Goal: Task Accomplishment & Management: Complete application form

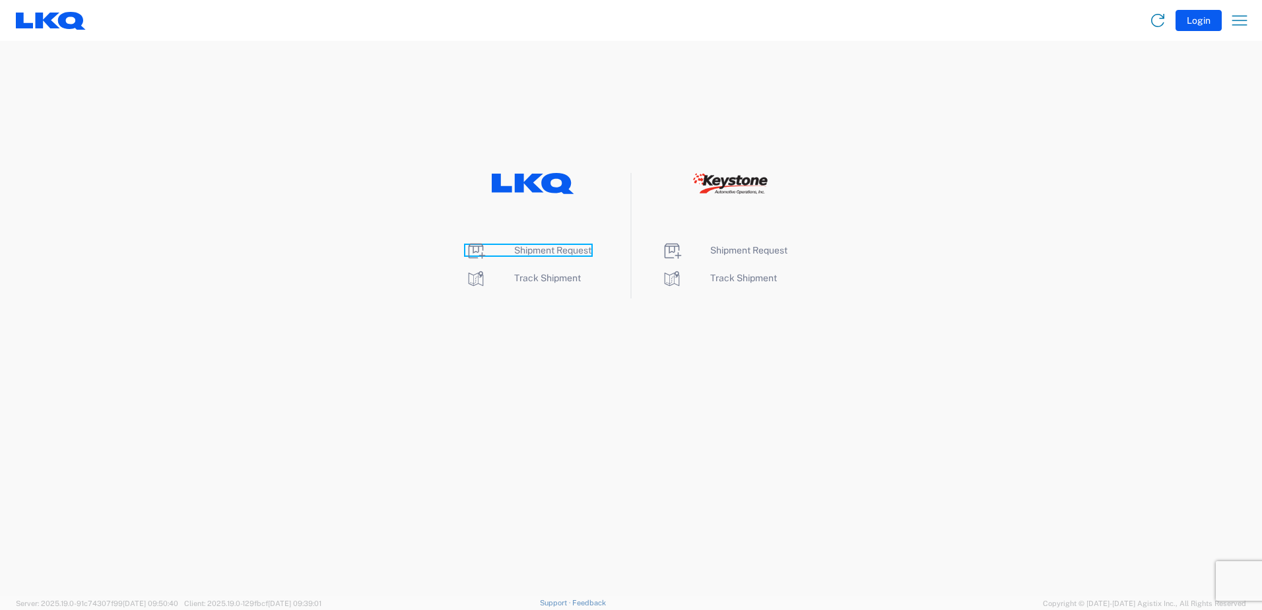
click at [551, 253] on span "Shipment Request" at bounding box center [552, 250] width 77 height 11
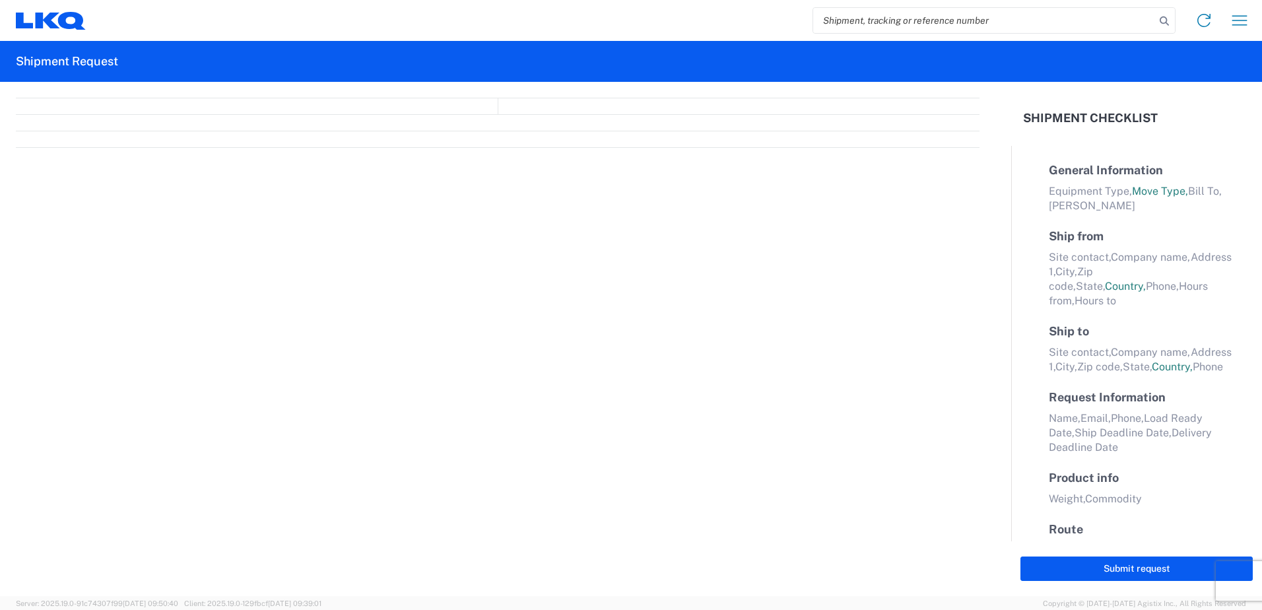
select select "FULL"
select select "US"
select select "LBS"
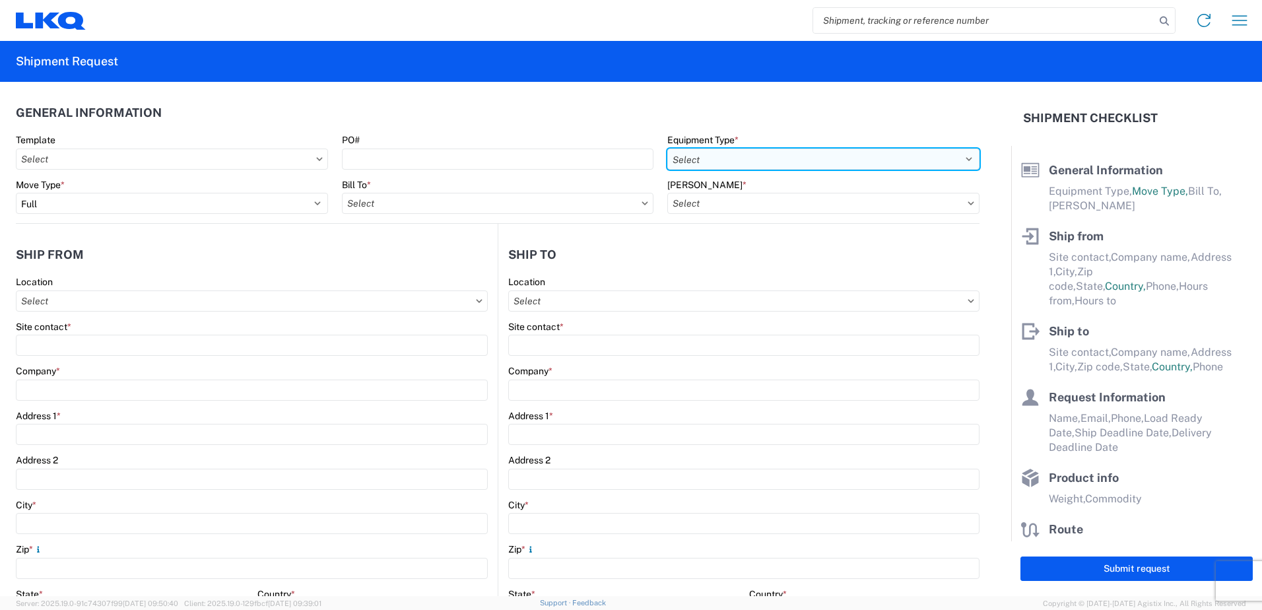
click at [799, 156] on select "Select 53’ Dry Van Flatbed Dropdeck (van) Lowboy (flatbed) Rail" at bounding box center [823, 159] width 312 height 21
select select "STDV"
click at [667, 149] on select "Select 53’ Dry Van Flatbed Dropdeck (van) Lowboy (flatbed) Rail" at bounding box center [823, 159] width 312 height 21
click at [772, 205] on input "text" at bounding box center [823, 203] width 312 height 21
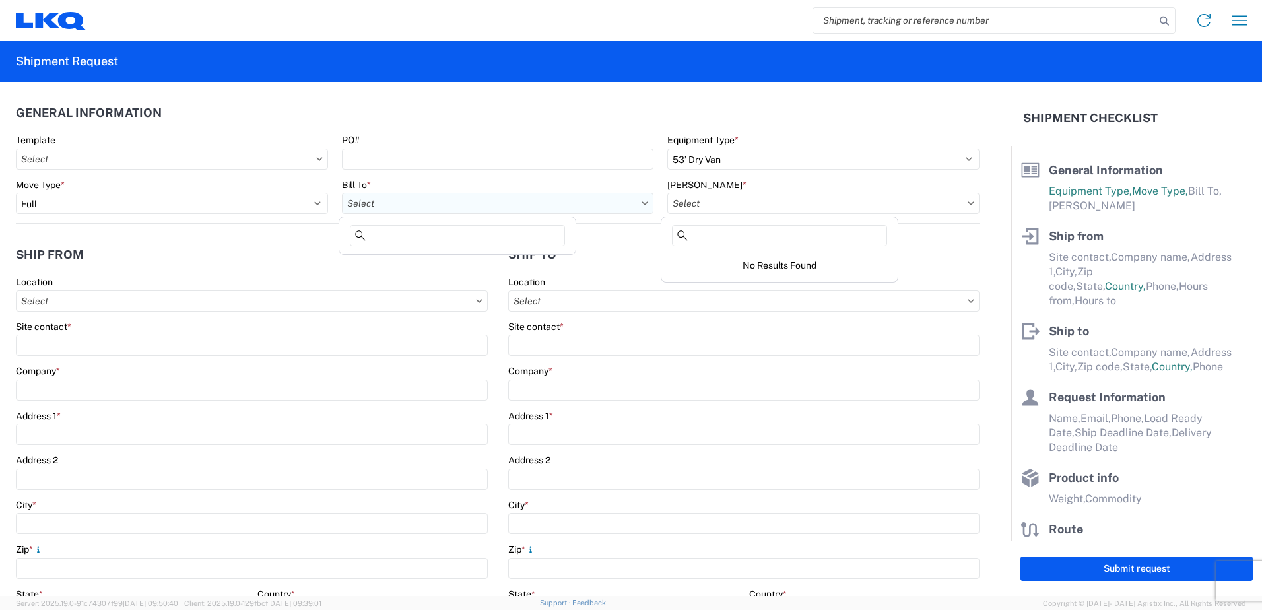
click at [550, 200] on input "text" at bounding box center [498, 203] width 312 height 21
type input "1130"
click at [430, 271] on div "1130 - LKQ Birmingham" at bounding box center [457, 262] width 231 height 21
type input "1130 - LKQ Birmingham"
click at [710, 201] on input "text" at bounding box center [823, 203] width 312 height 21
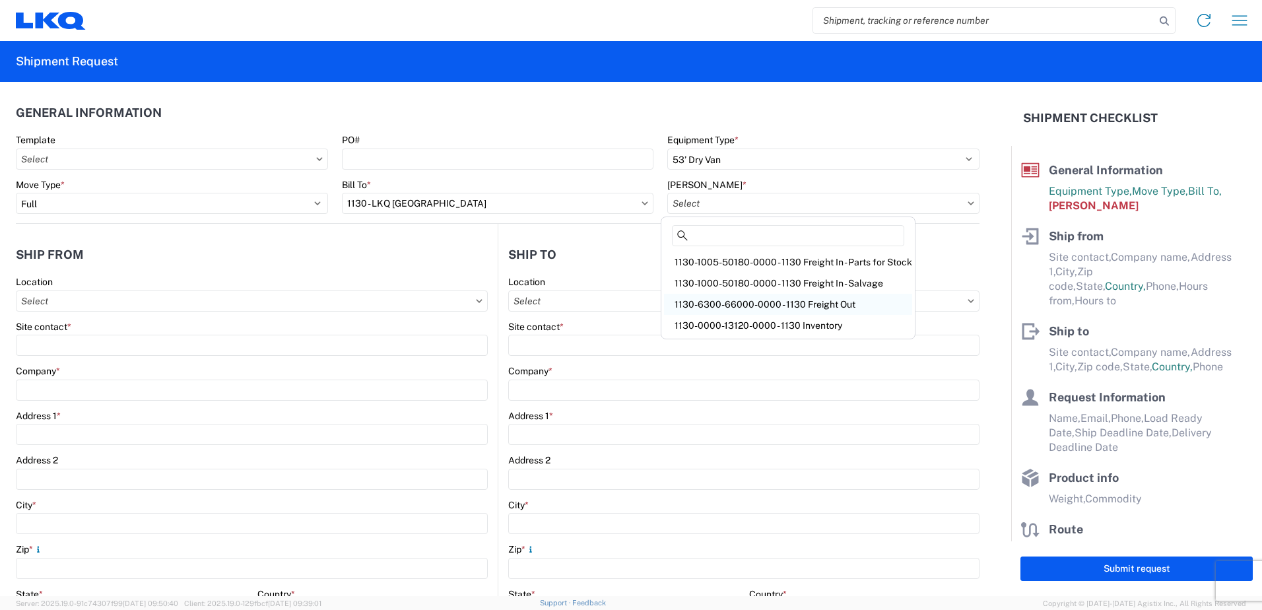
click at [724, 300] on div "1130-6300-66000-0000 - 1130 Freight Out" at bounding box center [788, 304] width 248 height 21
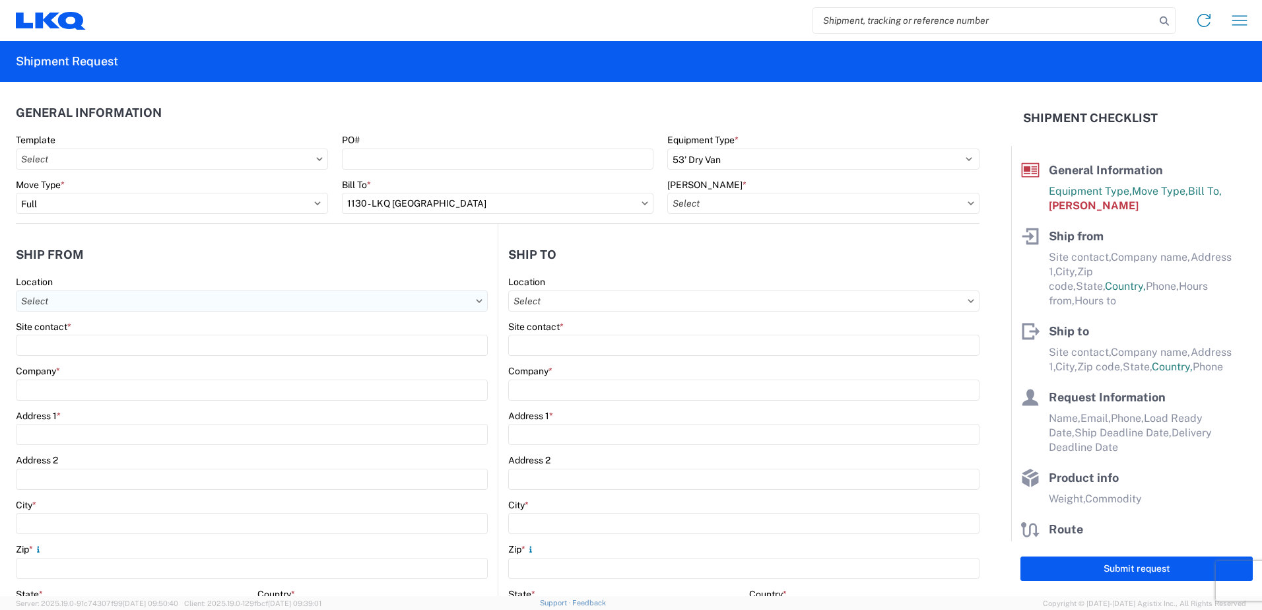
type input "1130-6300-66000-0000 - 1130 Freight Out"
click at [179, 297] on input "text" at bounding box center [252, 300] width 472 height 21
type input "1130"
click at [135, 356] on div "1130 - LKQ Birmingham" at bounding box center [134, 359] width 231 height 21
type input "1130 - LKQ Birmingham"
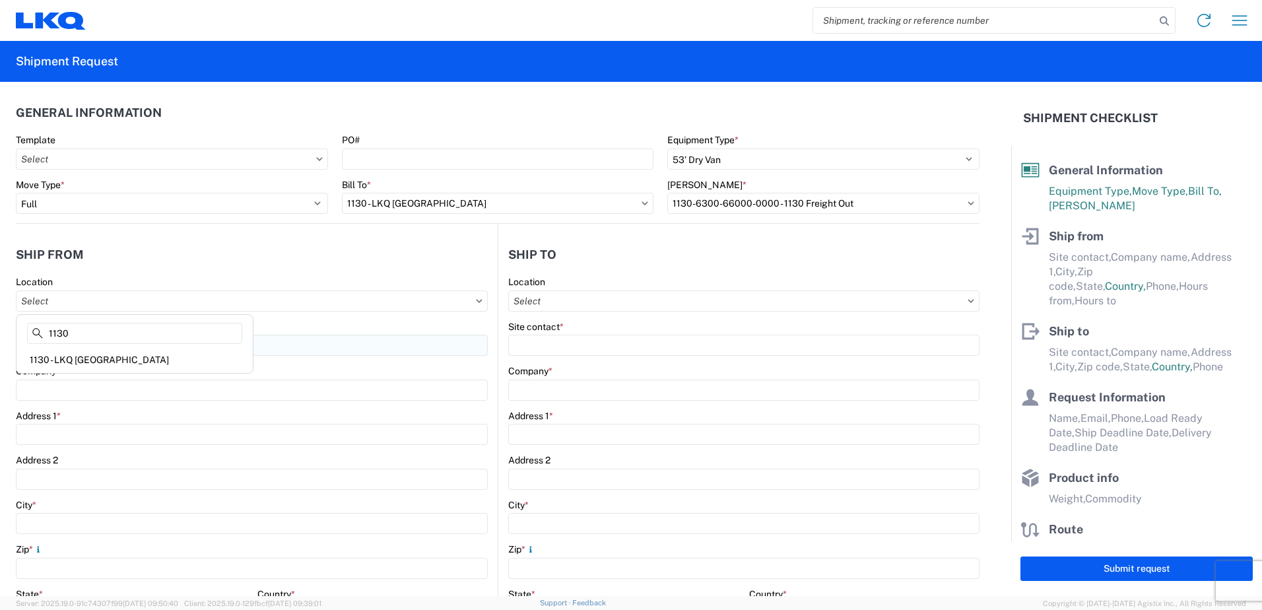
type input "LKQ Corporation"
type input "24559 Highway 79 North"
type input "Trafford"
type input "35172"
select select "AL"
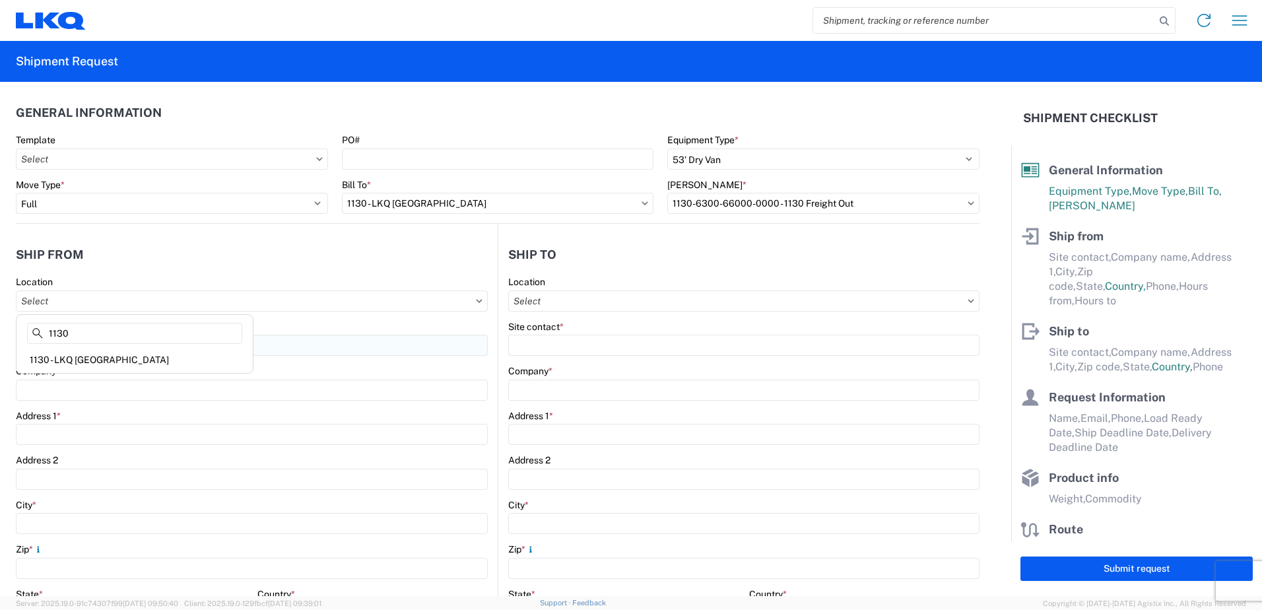
type input "205-680-6393"
type input "08:00"
type input "14:00"
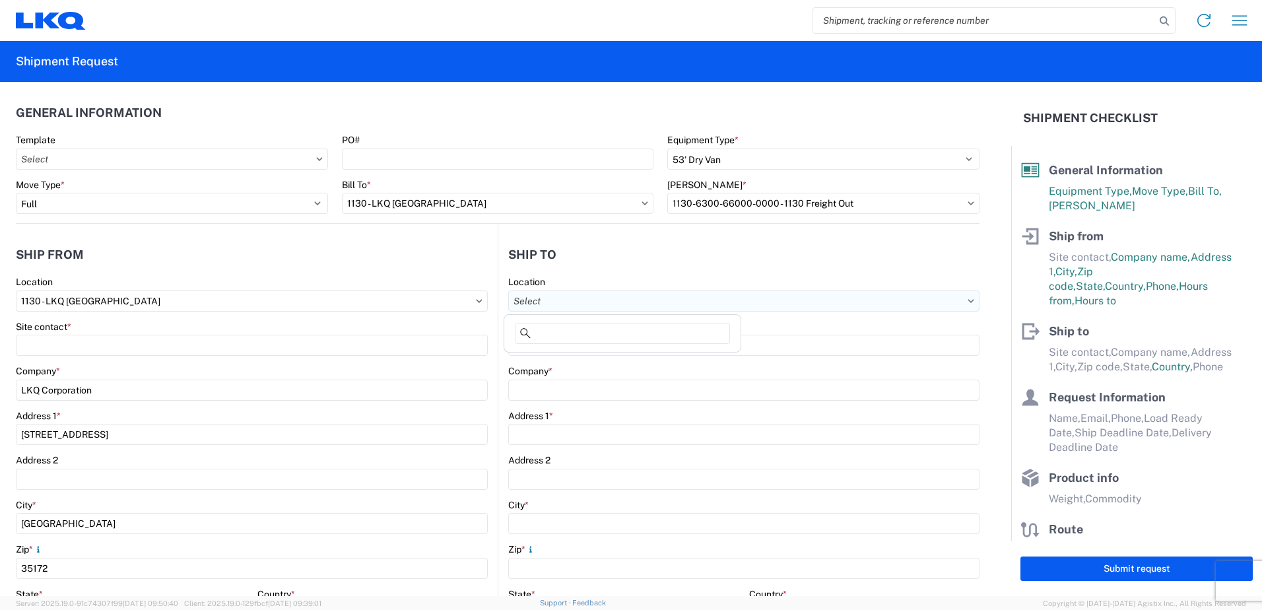
click at [562, 298] on input "text" at bounding box center [743, 300] width 471 height 21
type input "3064"
click at [591, 358] on div "3064 - Atlanta GA (064)" at bounding box center [622, 359] width 231 height 21
type input "3064 - Atlanta GA (064)"
type input "LKQ Corporation"
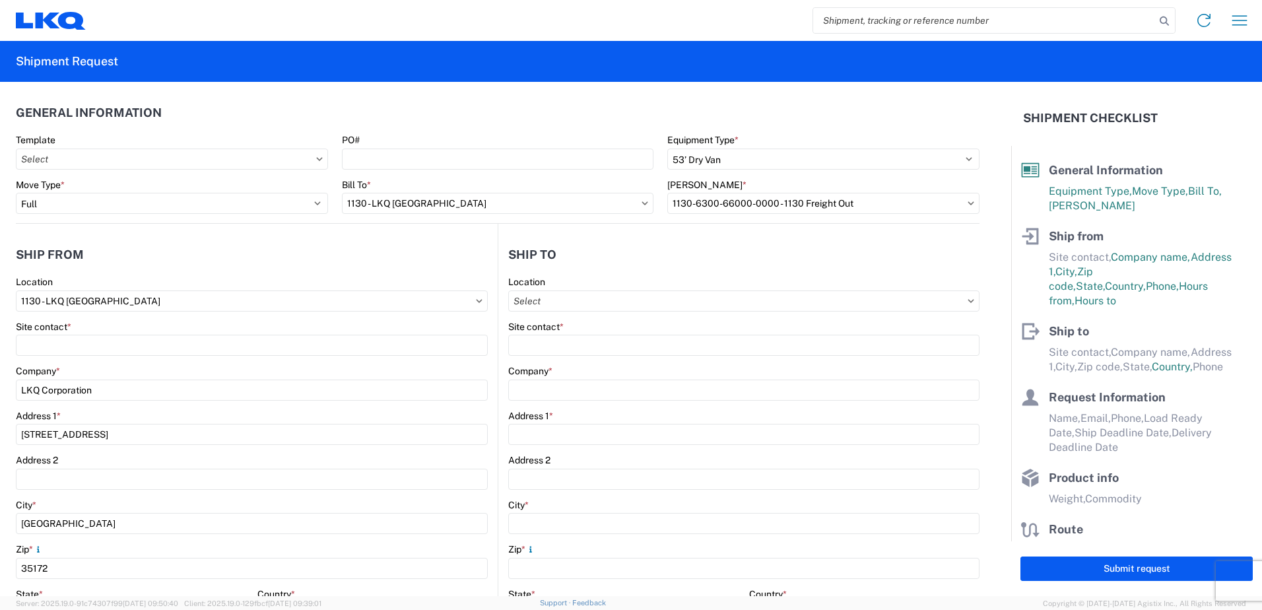
type input "1700 Westgate Pkwy SW"
type input "Atlanta"
type input "30336"
select select "GA"
select select "US"
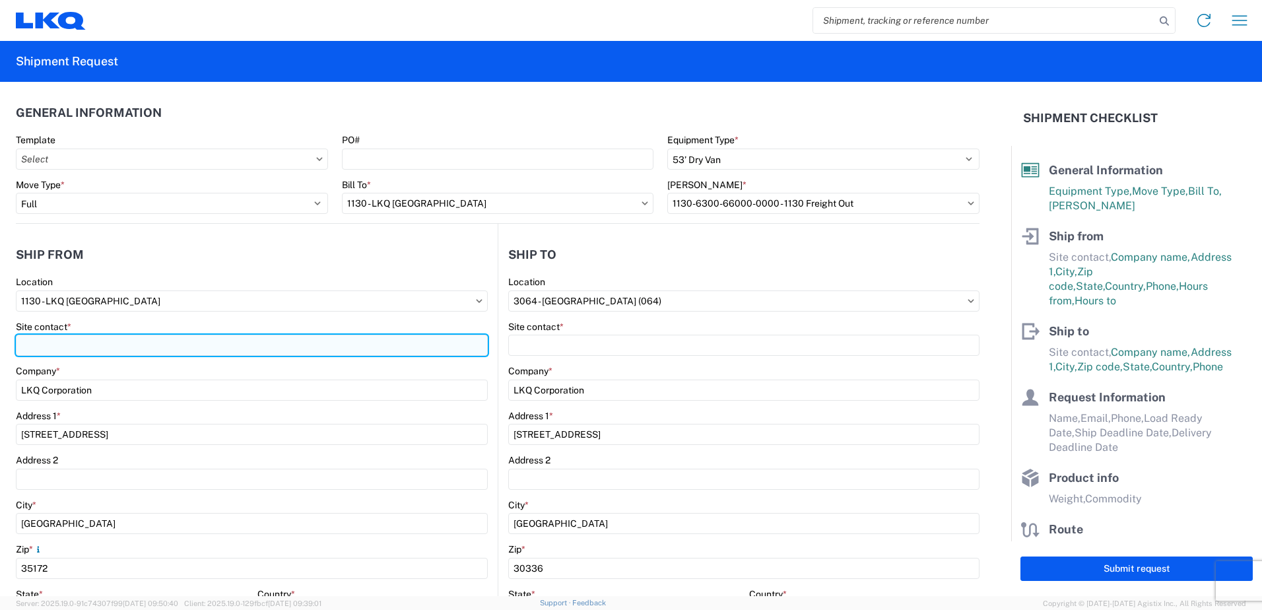
click at [193, 343] on input "Site contact *" at bounding box center [252, 345] width 472 height 21
type input "DeWayne Patty"
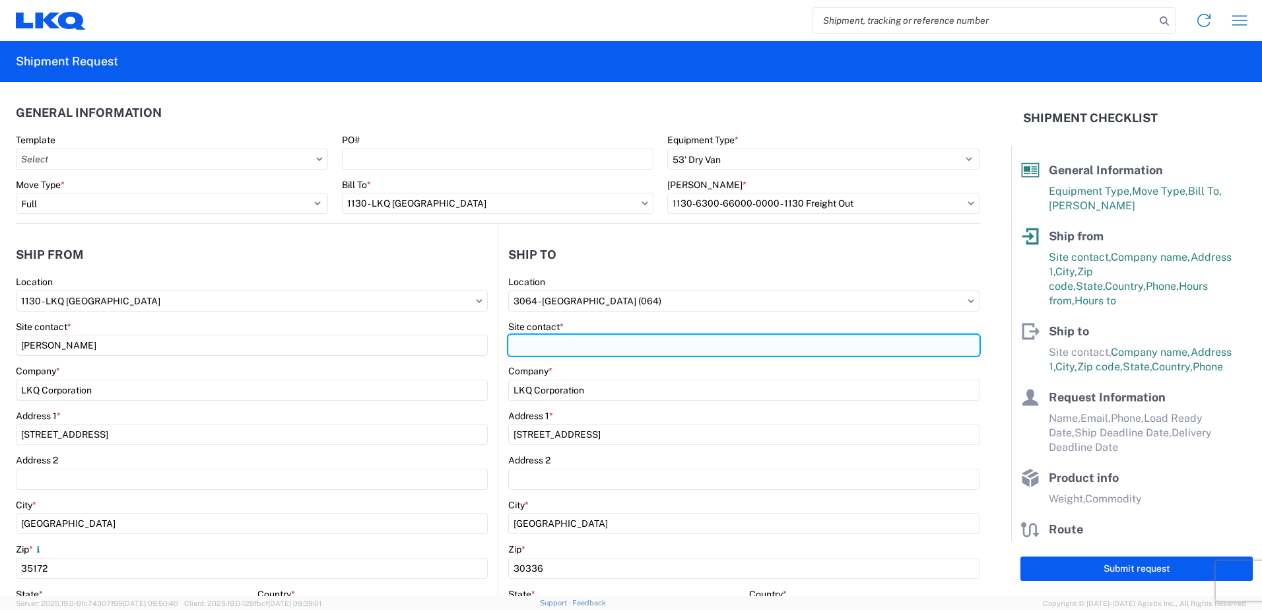
click at [524, 337] on input "Site contact *" at bounding box center [743, 345] width 471 height 21
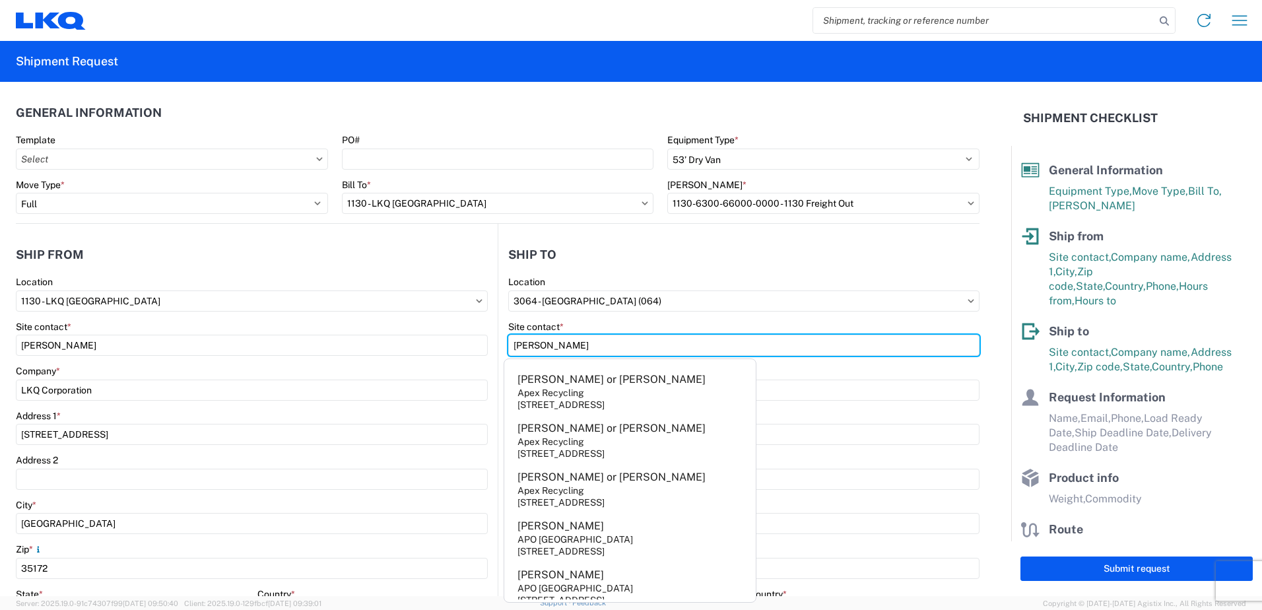
type input "Chris"
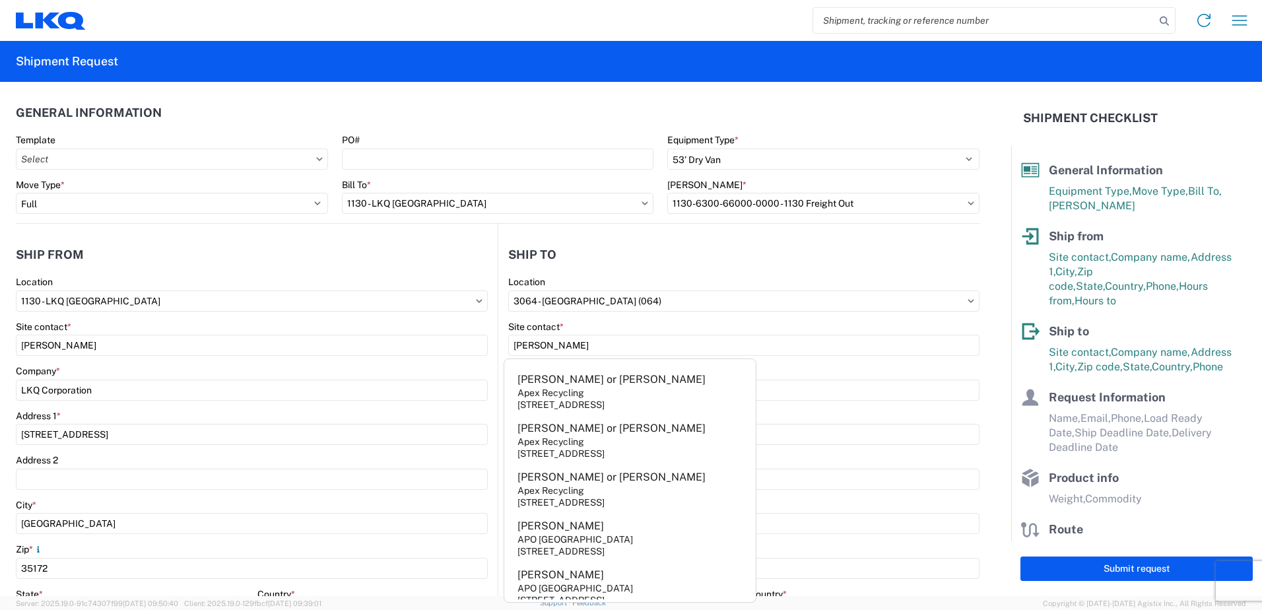
click at [489, 327] on main "1130 Location 1130 - LKQ Birmingham Site contact * DeWayne Patty Company * LKQ …" at bounding box center [257, 536] width 482 height 521
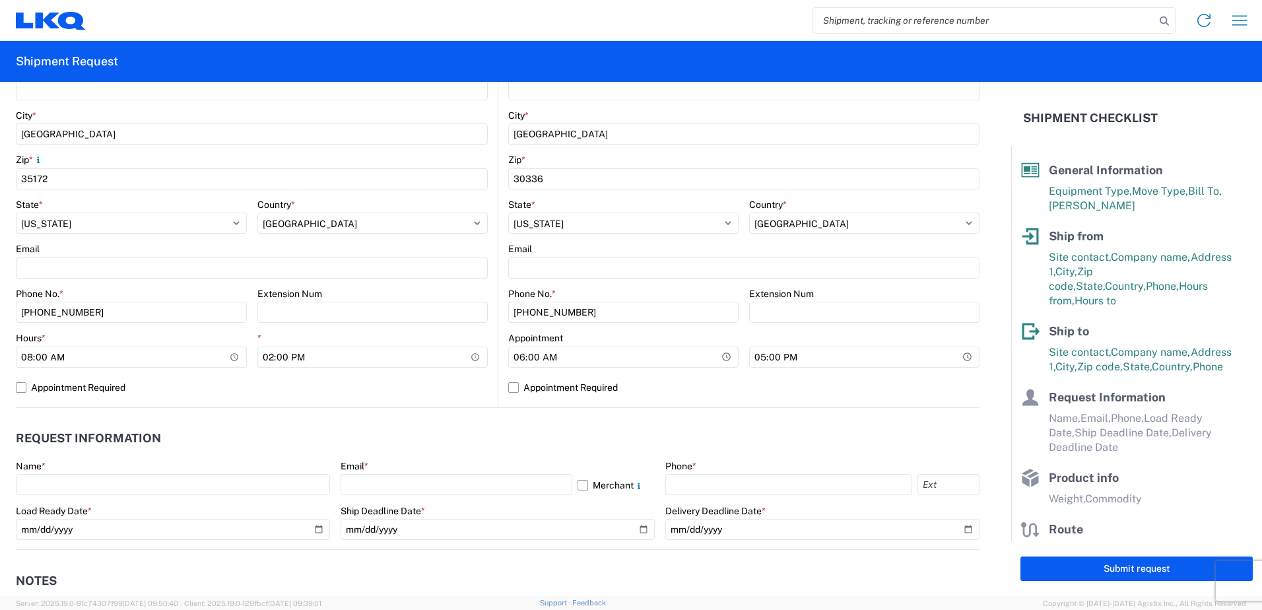
scroll to position [396, 0]
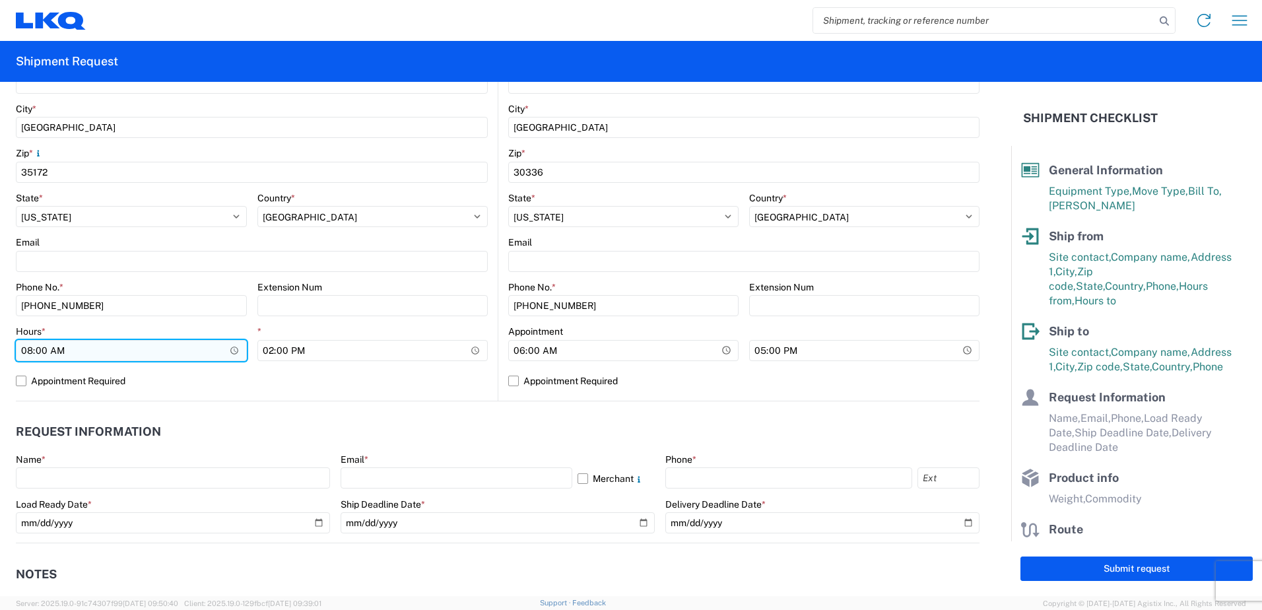
click at [31, 350] on input "08:00" at bounding box center [131, 350] width 231 height 21
type input "12:00"
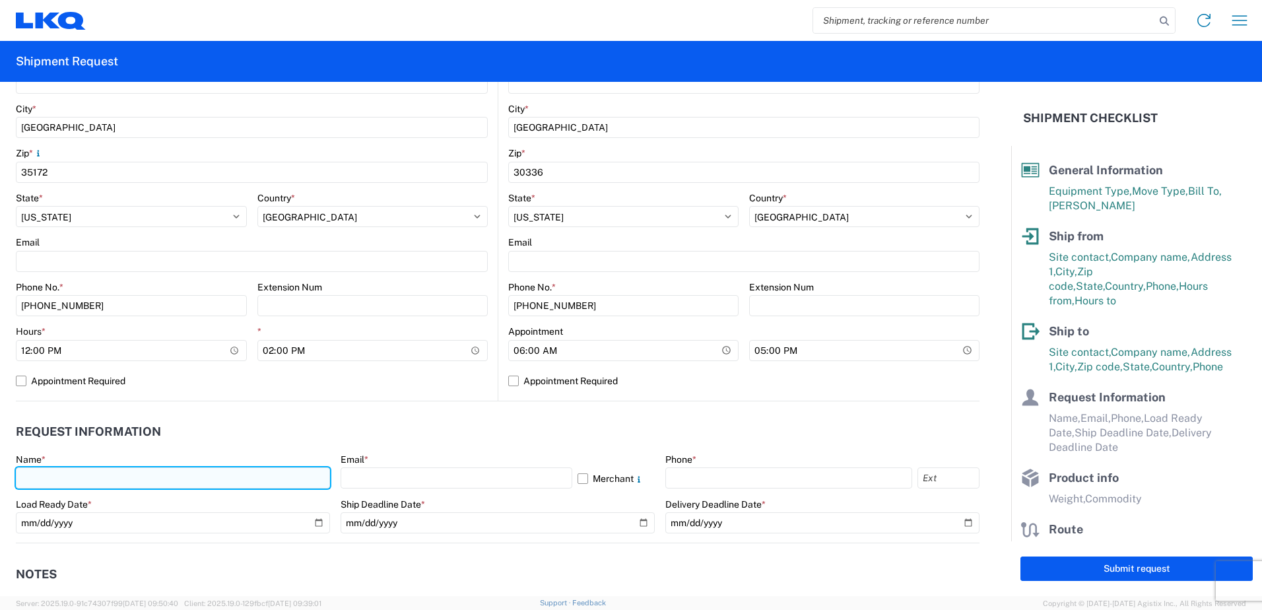
click at [106, 473] on input "text" at bounding box center [173, 477] width 314 height 21
type input "DeWayne Patty"
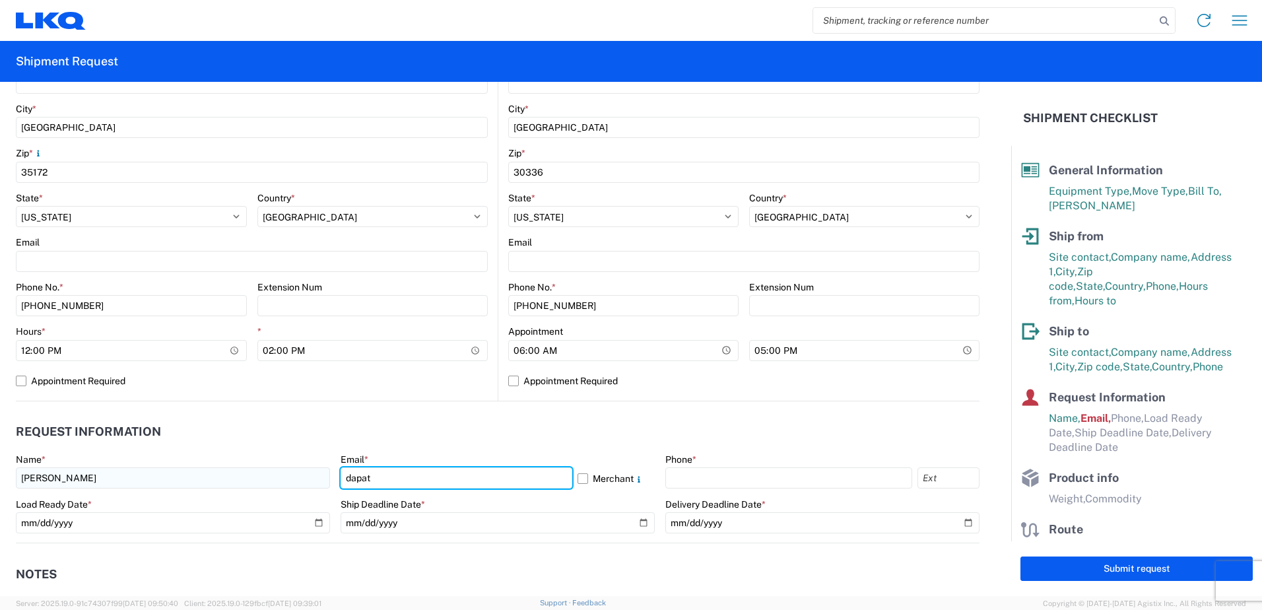
type input "dapatty@lkqcorp.com"
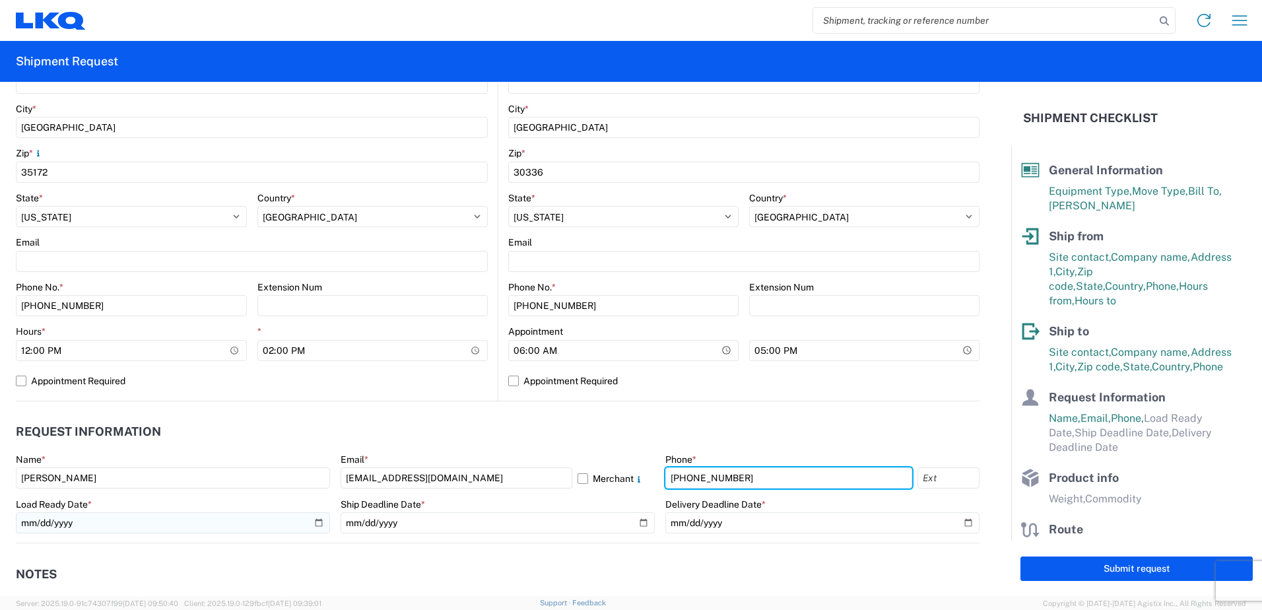
type input "205-308-8593"
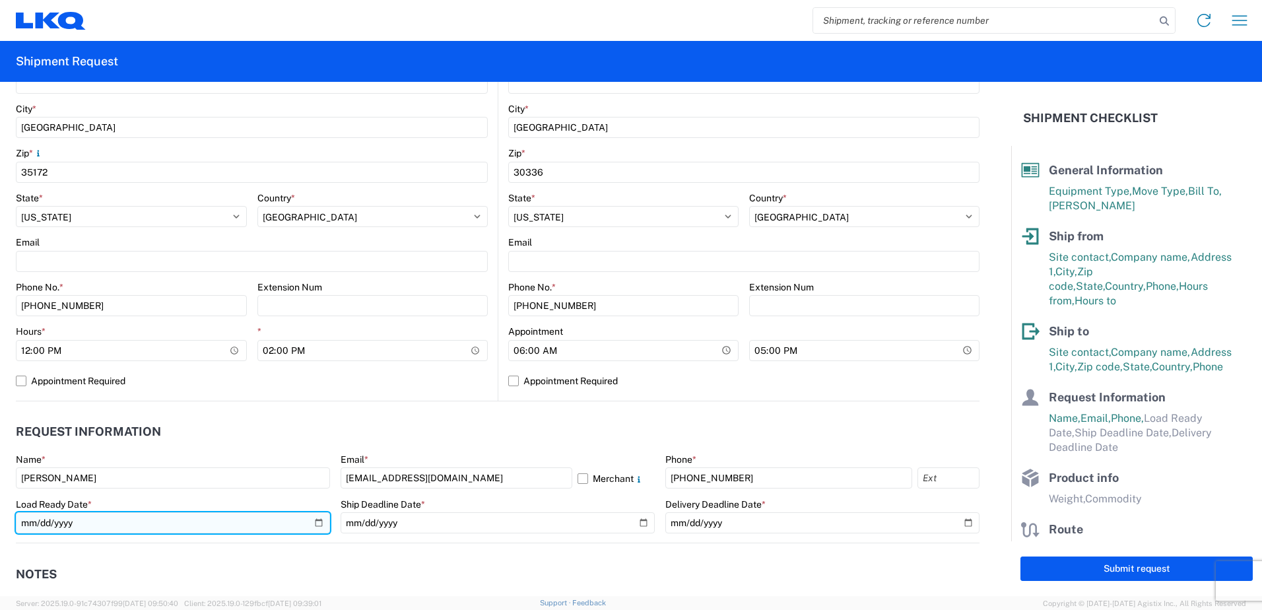
click at [314, 522] on input "date" at bounding box center [173, 522] width 314 height 21
type input "2025-09-17"
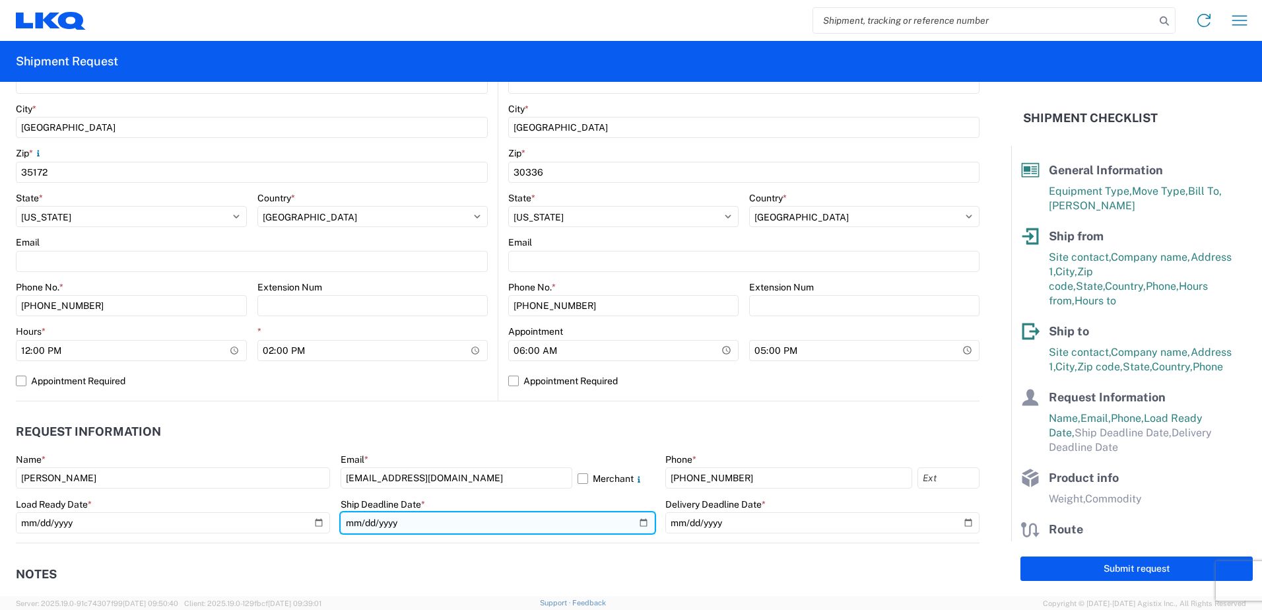
click at [640, 522] on input "date" at bounding box center [498, 522] width 314 height 21
type input "2025-09-17"
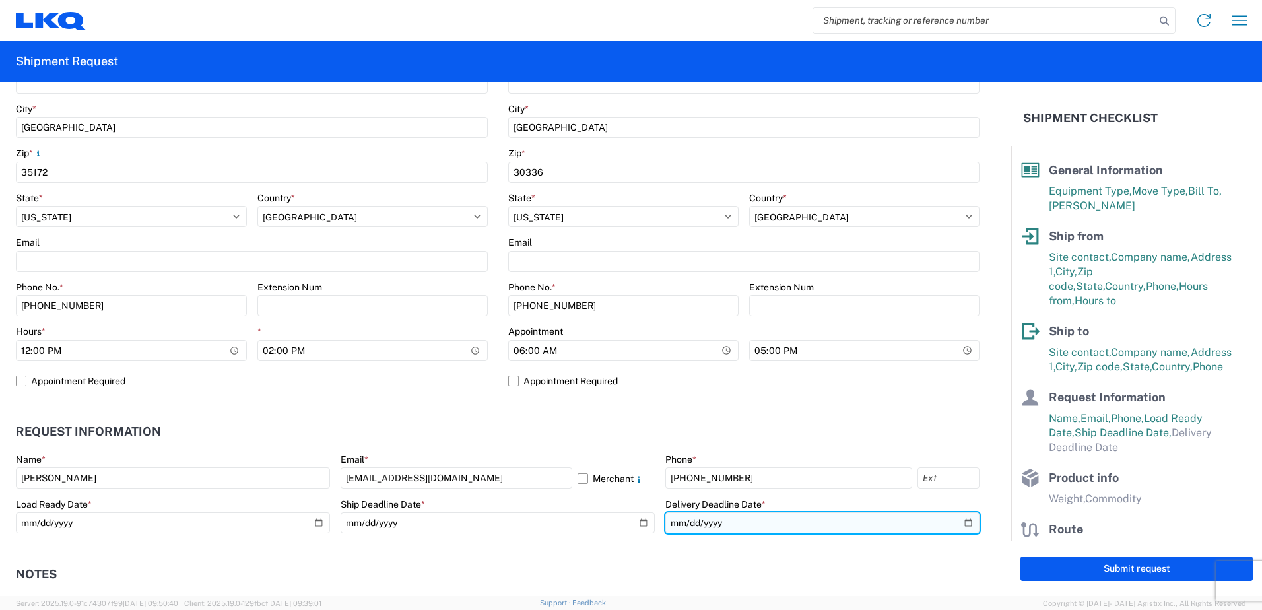
click at [961, 524] on input "date" at bounding box center [822, 522] width 314 height 21
type input "2025-09-17"
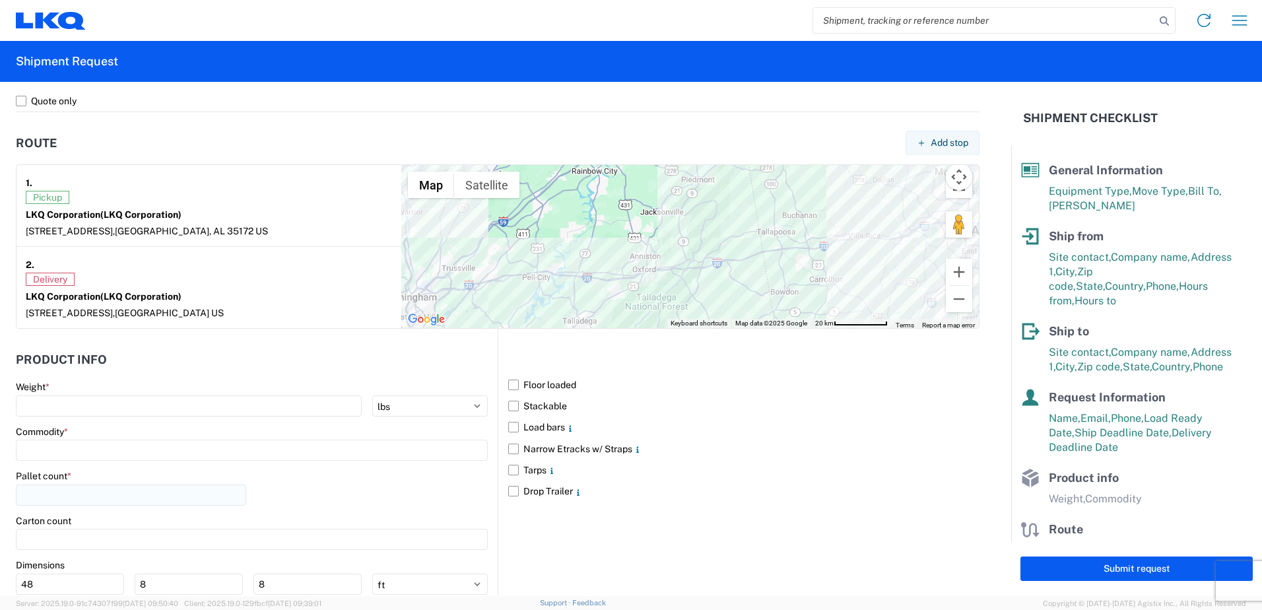
scroll to position [1069, 0]
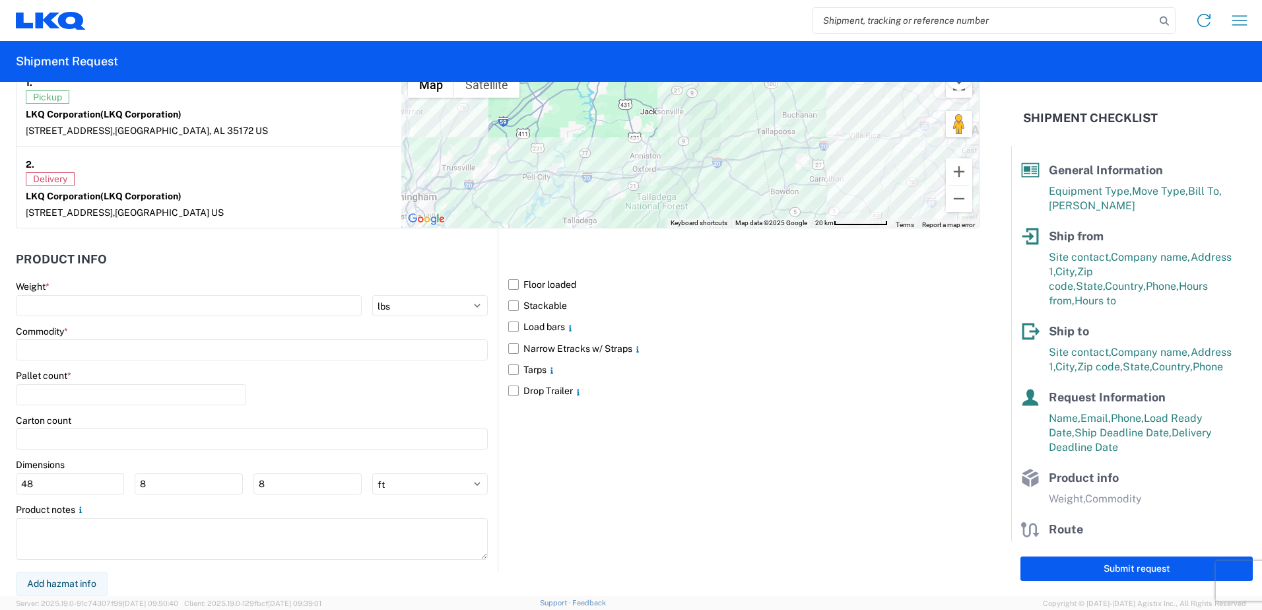
click at [205, 293] on div "Weight * kgs lbs" at bounding box center [252, 299] width 472 height 36
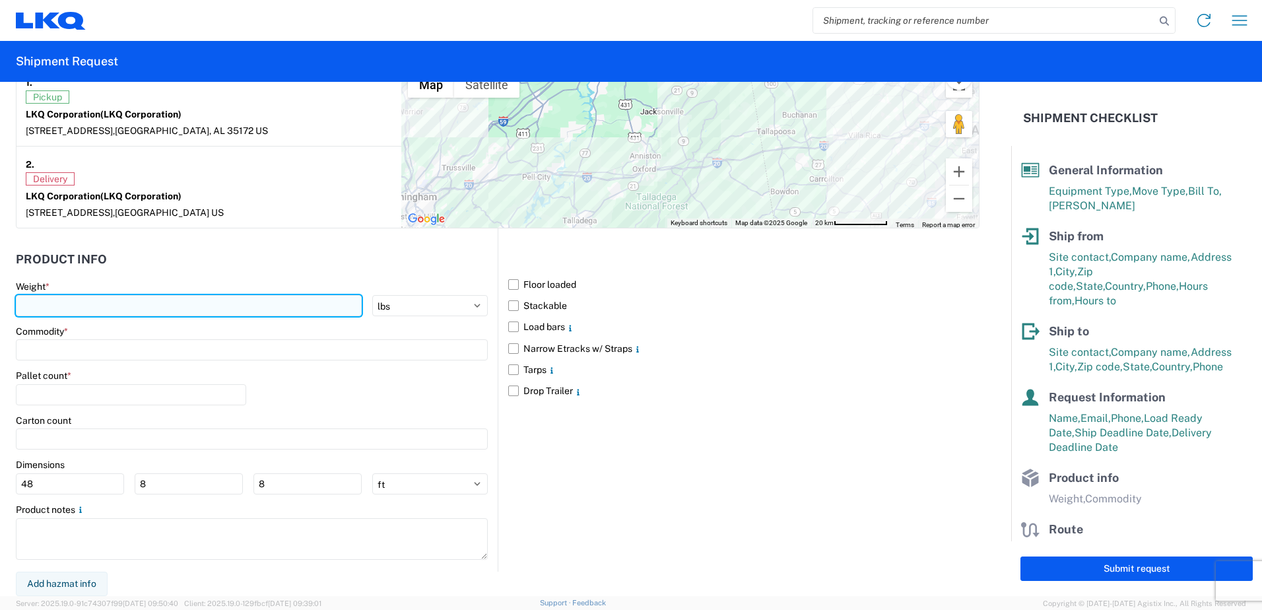
click at [203, 304] on input "number" at bounding box center [189, 305] width 346 height 21
type input "22000"
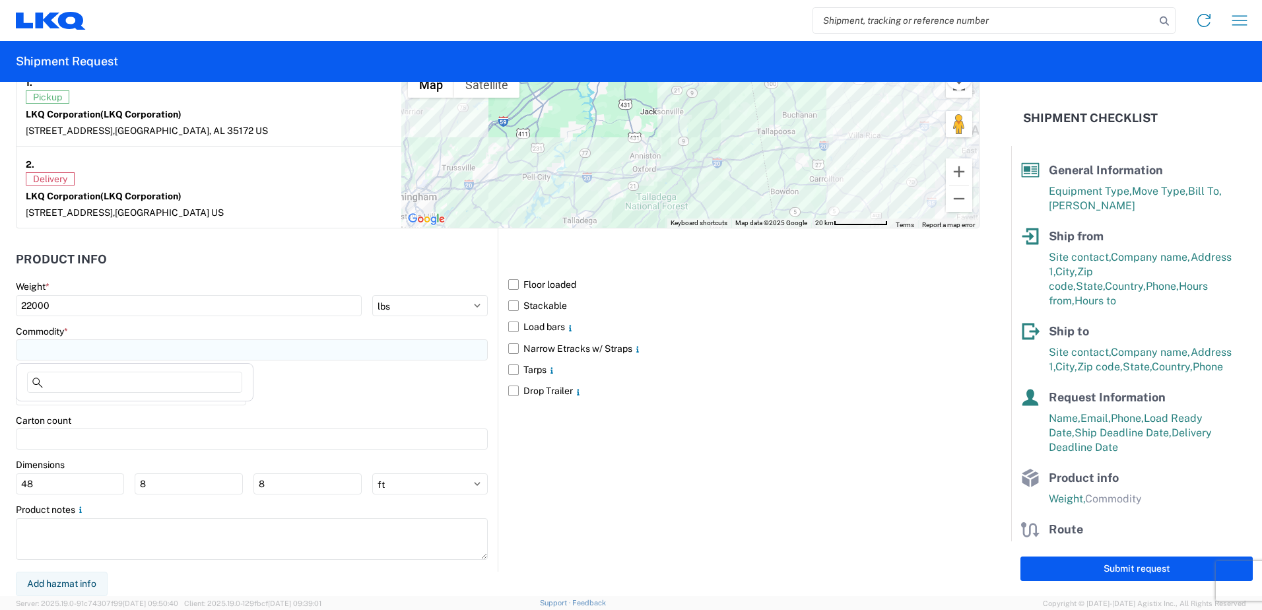
click at [252, 356] on input at bounding box center [252, 349] width 472 height 21
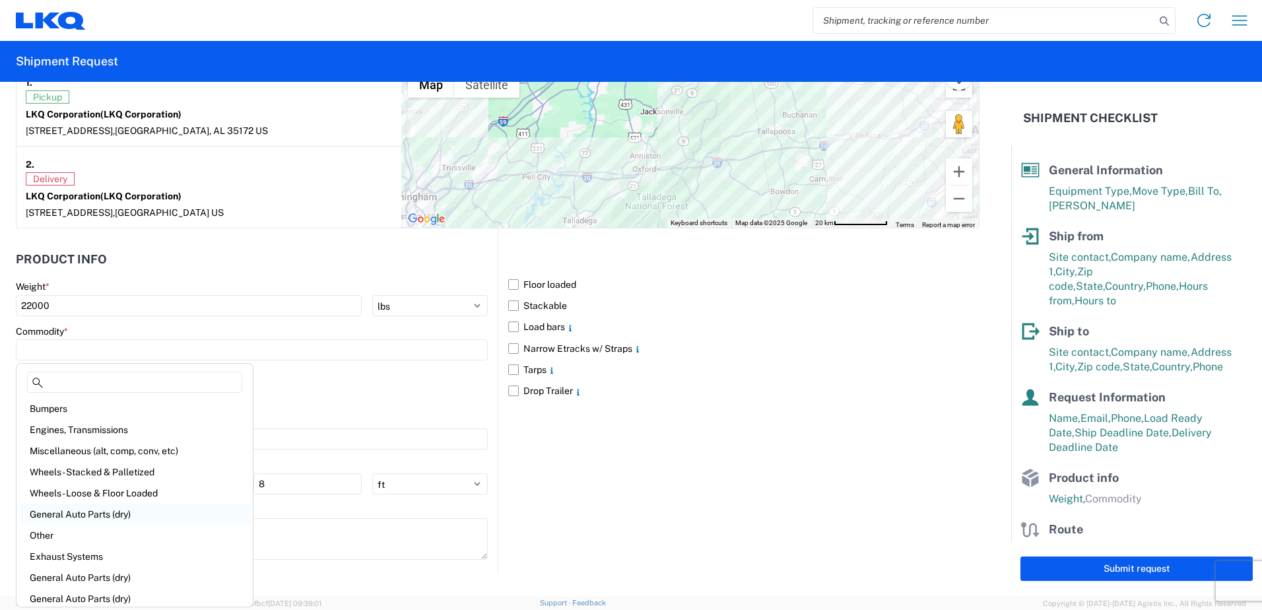
click at [106, 511] on div "General Auto Parts (dry)" at bounding box center [134, 514] width 231 height 21
type input "General Auto Parts (dry)"
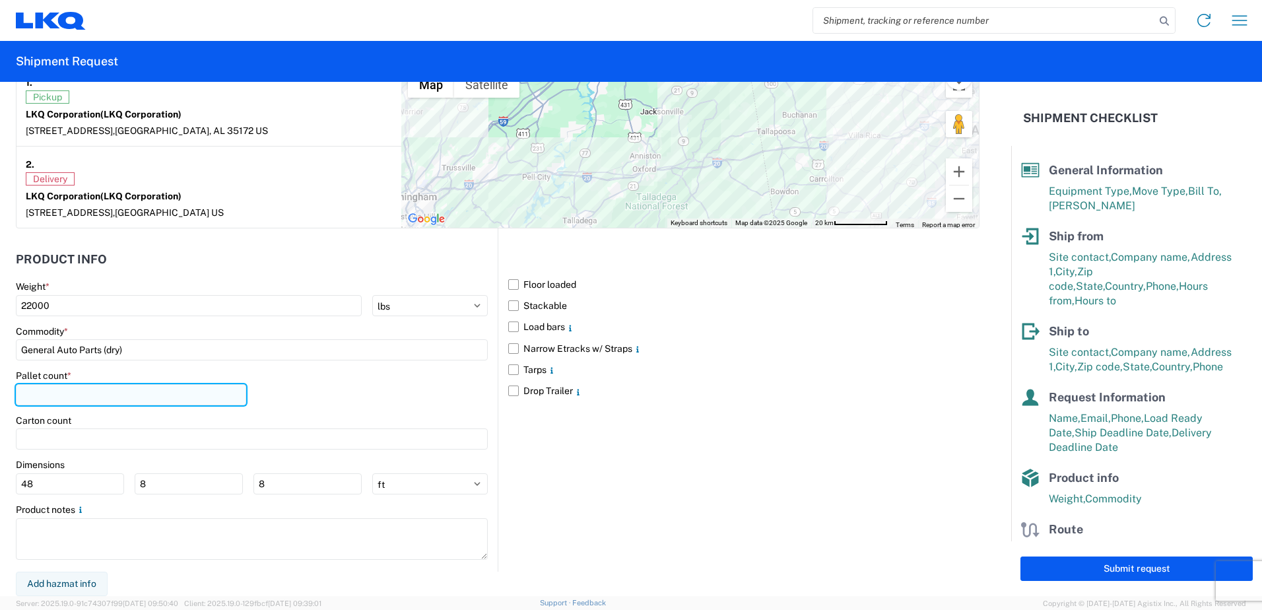
click at [105, 405] on input "number" at bounding box center [131, 394] width 230 height 21
type input "22"
click at [508, 283] on label "Floor loaded" at bounding box center [743, 284] width 471 height 21
click at [0, 0] on input "Floor loaded" at bounding box center [0, 0] width 0 height 0
click at [508, 304] on label "Stackable" at bounding box center [743, 305] width 471 height 21
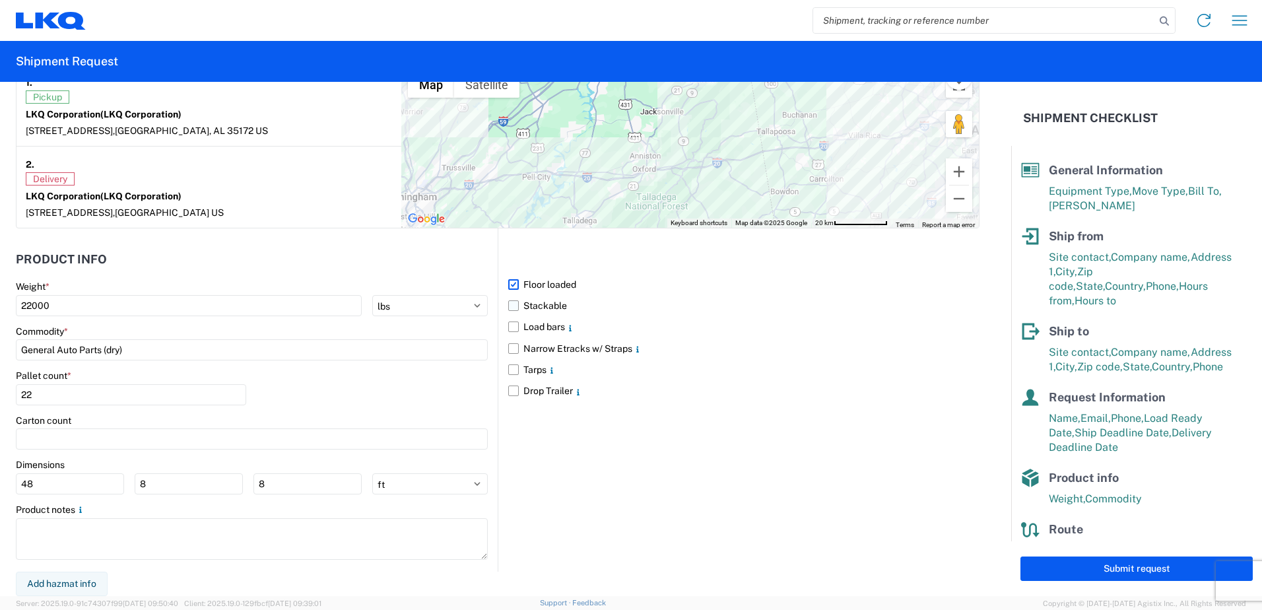
click at [0, 0] on input "Stackable" at bounding box center [0, 0] width 0 height 0
click at [508, 330] on label "Load bars" at bounding box center [743, 326] width 471 height 21
click at [0, 0] on input "Load bars" at bounding box center [0, 0] width 0 height 0
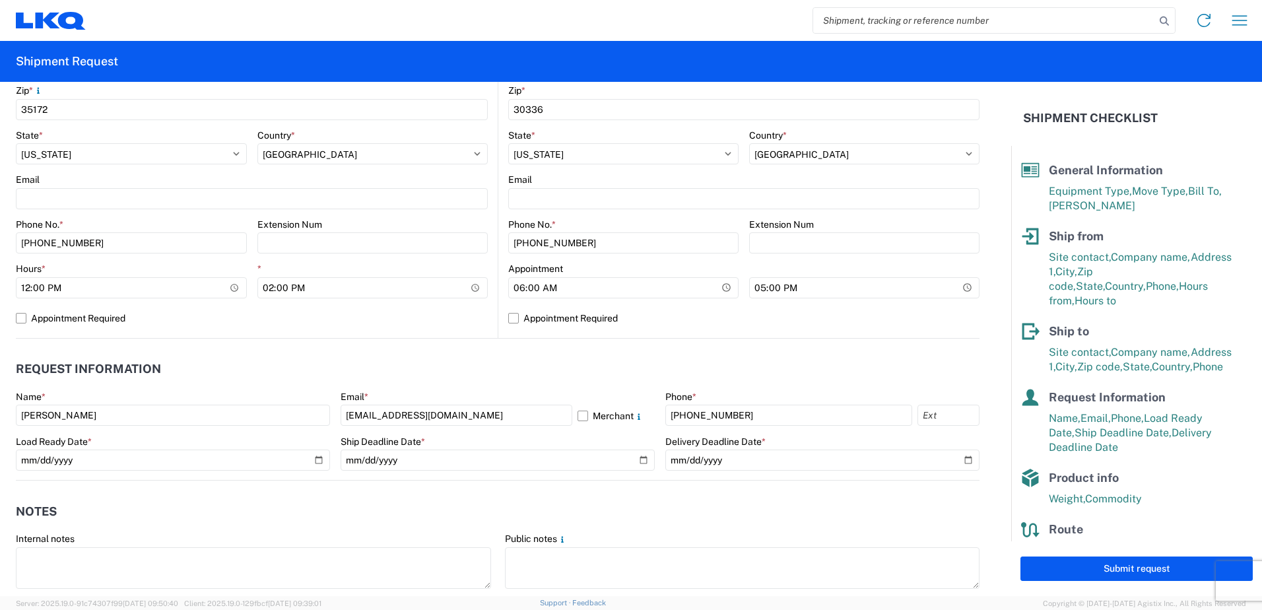
scroll to position [475, 0]
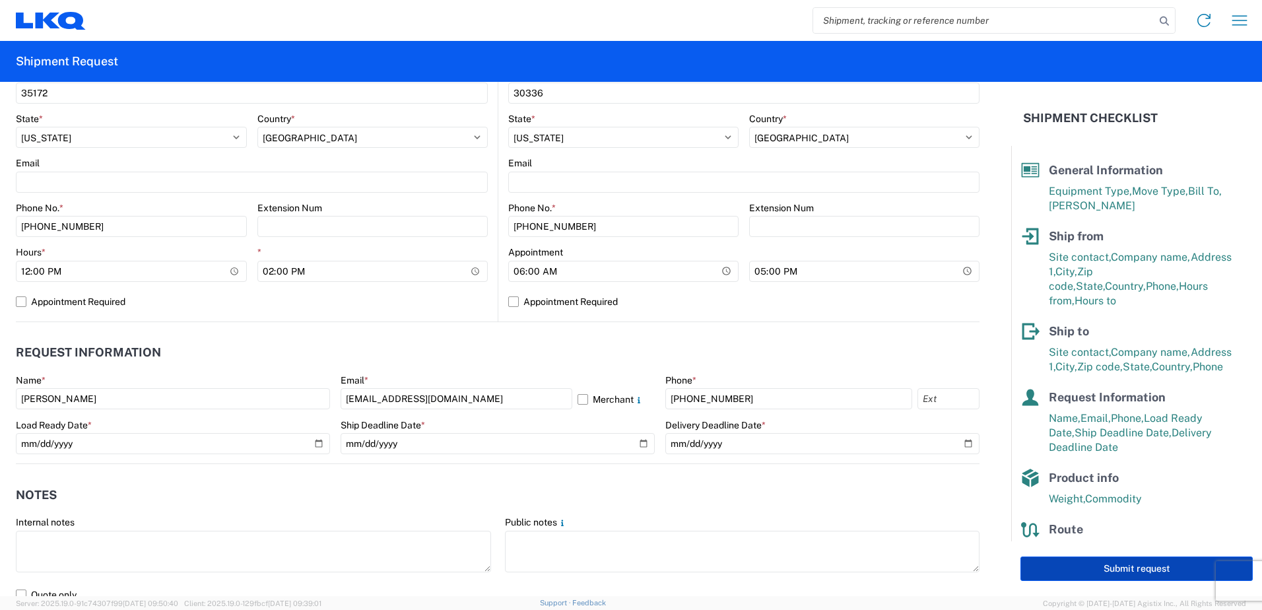
click at [1087, 569] on button "Submit request" at bounding box center [1137, 569] width 232 height 24
select select "US"
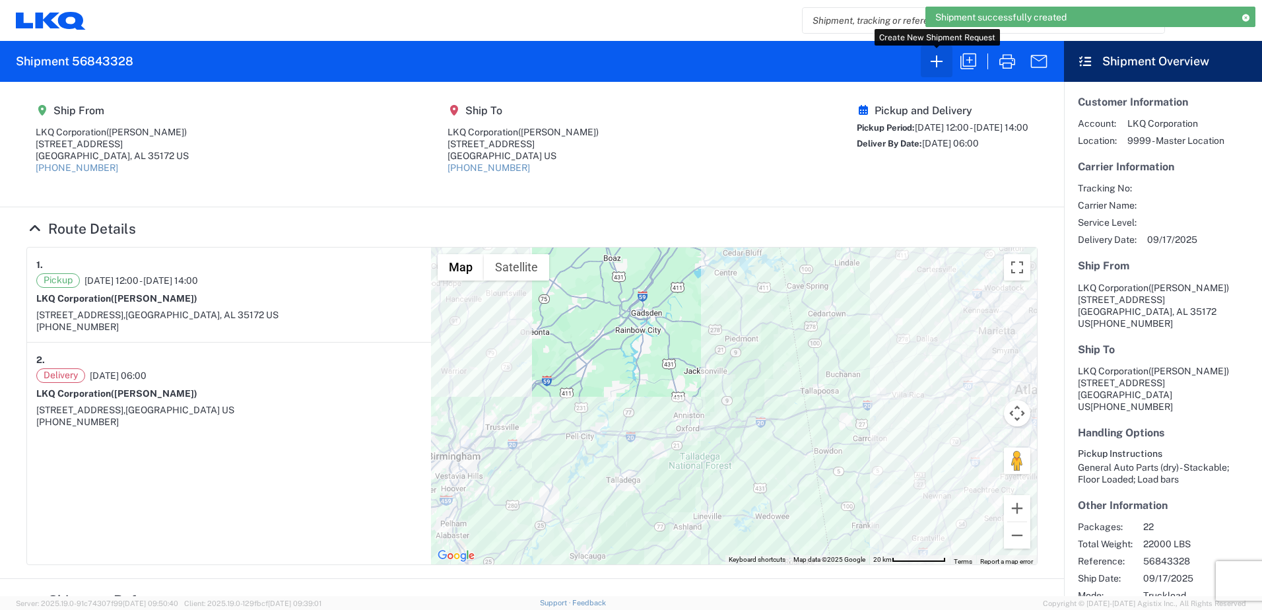
click at [931, 63] on icon "button" at bounding box center [936, 61] width 21 height 21
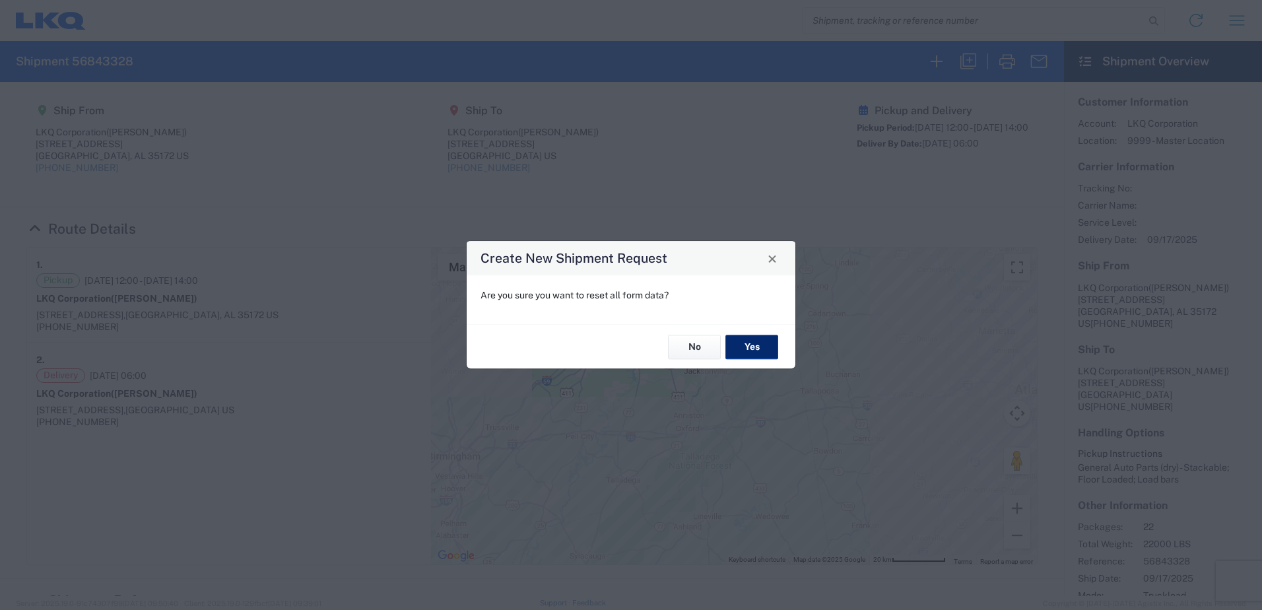
click at [755, 346] on button "Yes" at bounding box center [752, 347] width 53 height 24
select select "FULL"
select select "US"
select select "LBS"
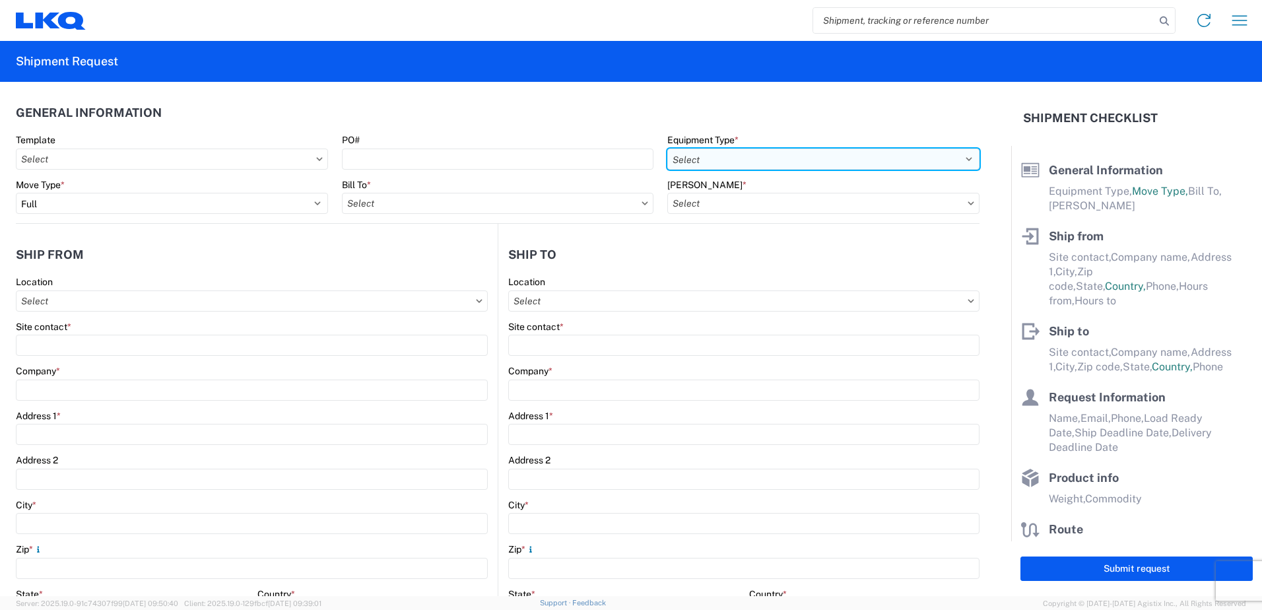
click at [715, 161] on select "Select 53’ Dry Van Flatbed Dropdeck (van) Lowboy (flatbed) Rail" at bounding box center [823, 159] width 312 height 21
select select "STDV"
click at [667, 149] on select "Select 53’ Dry Van Flatbed Dropdeck (van) Lowboy (flatbed) Rail" at bounding box center [823, 159] width 312 height 21
click at [527, 201] on input "text" at bounding box center [498, 203] width 312 height 21
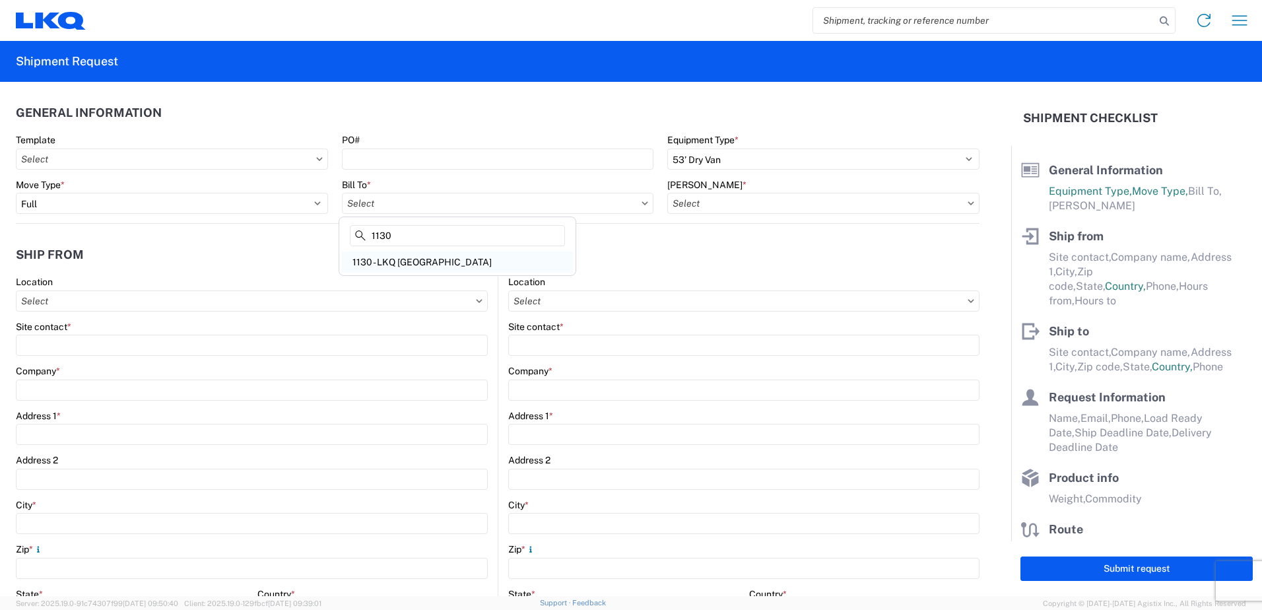
type input "1130"
click at [423, 259] on div "1130 - LKQ Birmingham" at bounding box center [457, 262] width 231 height 21
type input "1130 - LKQ Birmingham"
drag, startPoint x: 684, startPoint y: 199, endPoint x: 693, endPoint y: 201, distance: 8.8
click at [685, 199] on input "text" at bounding box center [823, 203] width 312 height 21
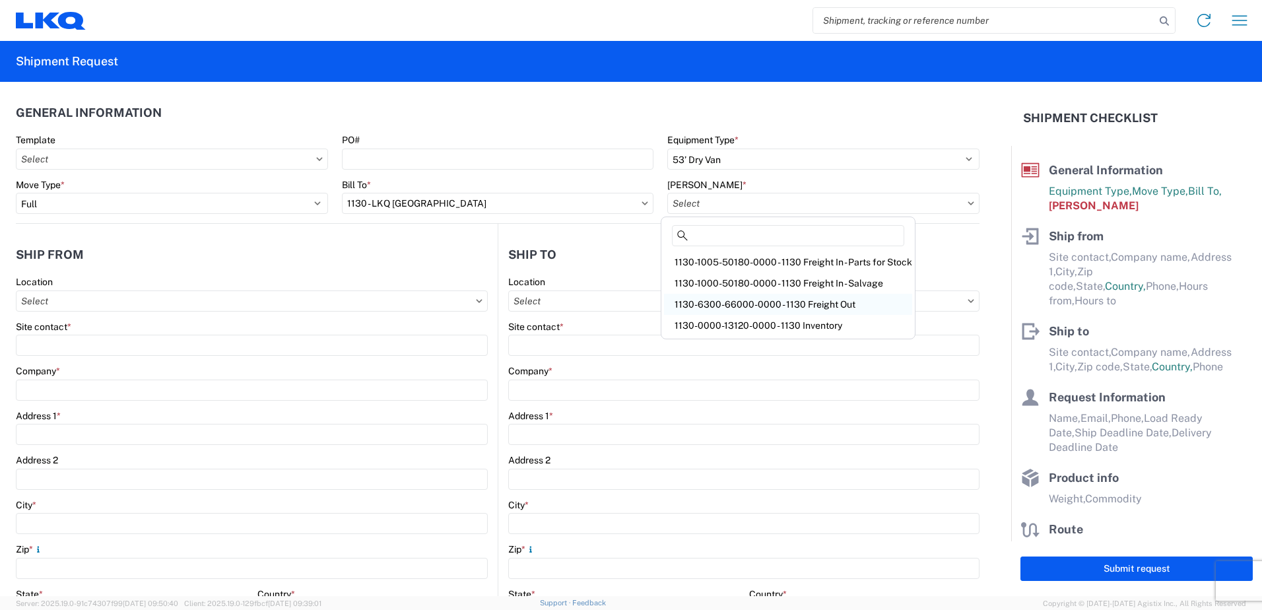
click at [838, 304] on div "1130-6300-66000-0000 - 1130 Freight Out" at bounding box center [788, 304] width 248 height 21
type input "1130-6300-66000-0000 - 1130 Freight Out"
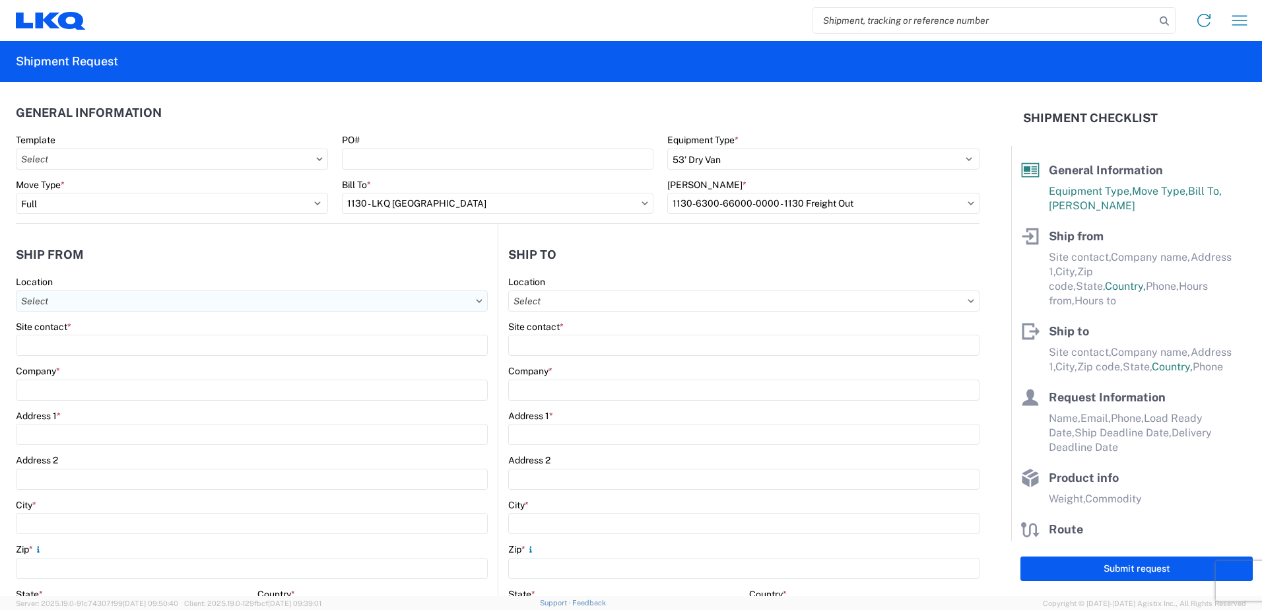
click at [52, 298] on input "text" at bounding box center [252, 300] width 472 height 21
type input "1130"
click at [75, 362] on div "1130 - LKQ Birmingham" at bounding box center [134, 359] width 231 height 21
type input "1130 - LKQ Birmingham"
type input "LKQ Corporation"
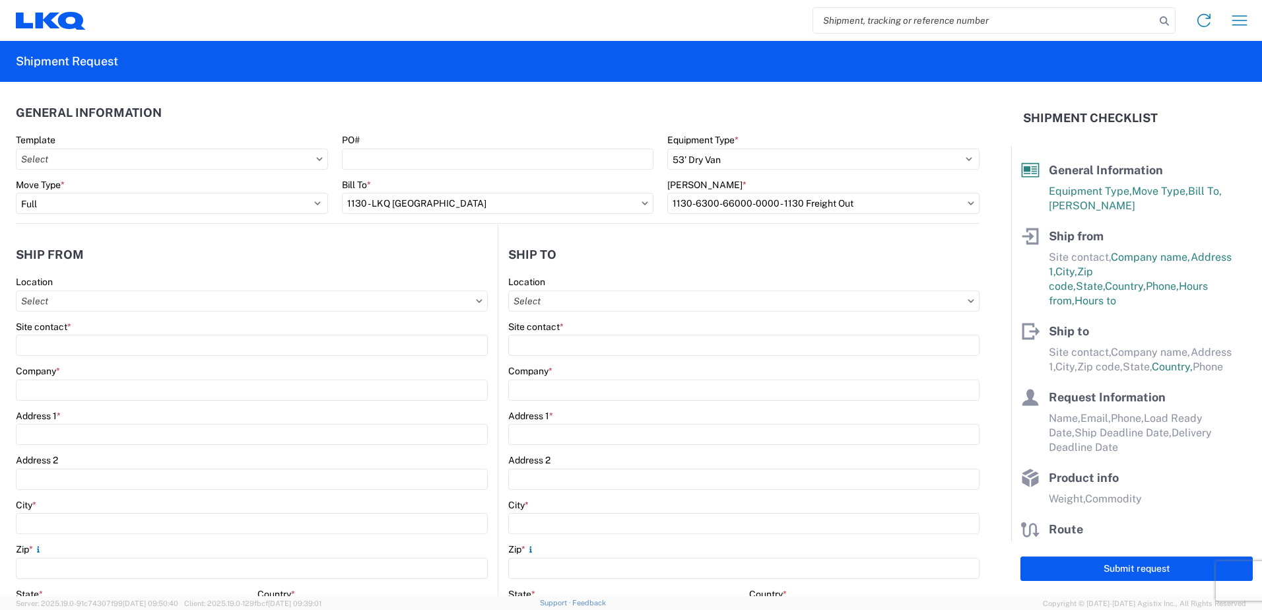
type input "24559 Highway 79 North"
type input "Trafford"
type input "35172"
select select "AL"
type input "205-680-6393"
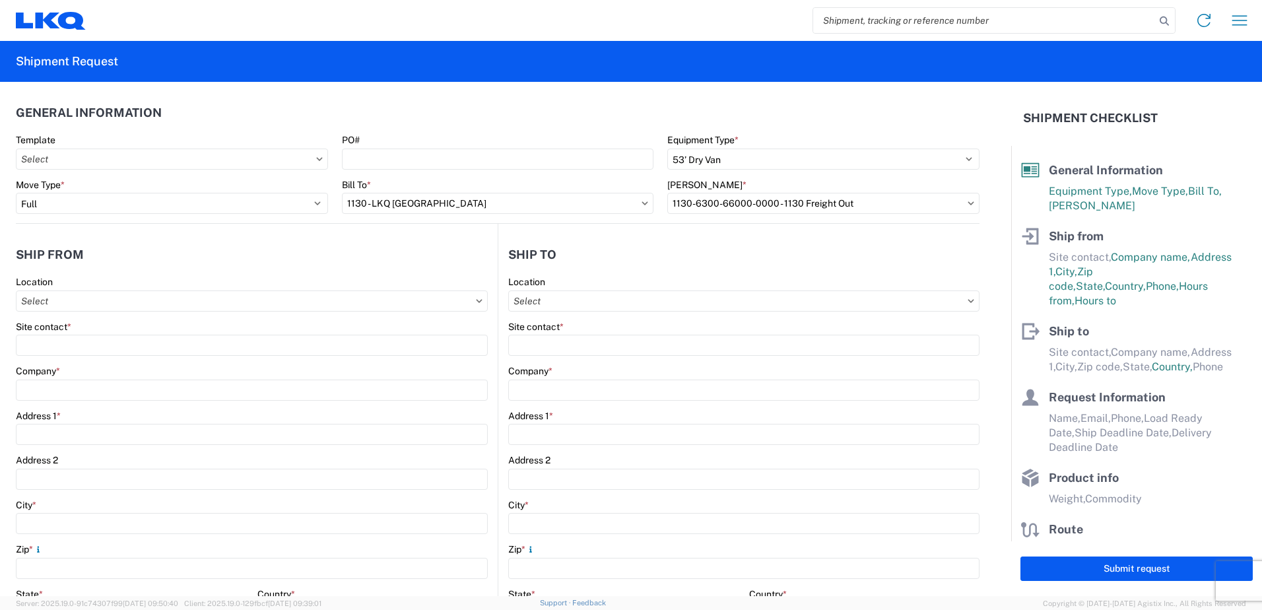
type input "08:00"
type input "14:00"
click at [526, 297] on input "text" at bounding box center [743, 300] width 471 height 21
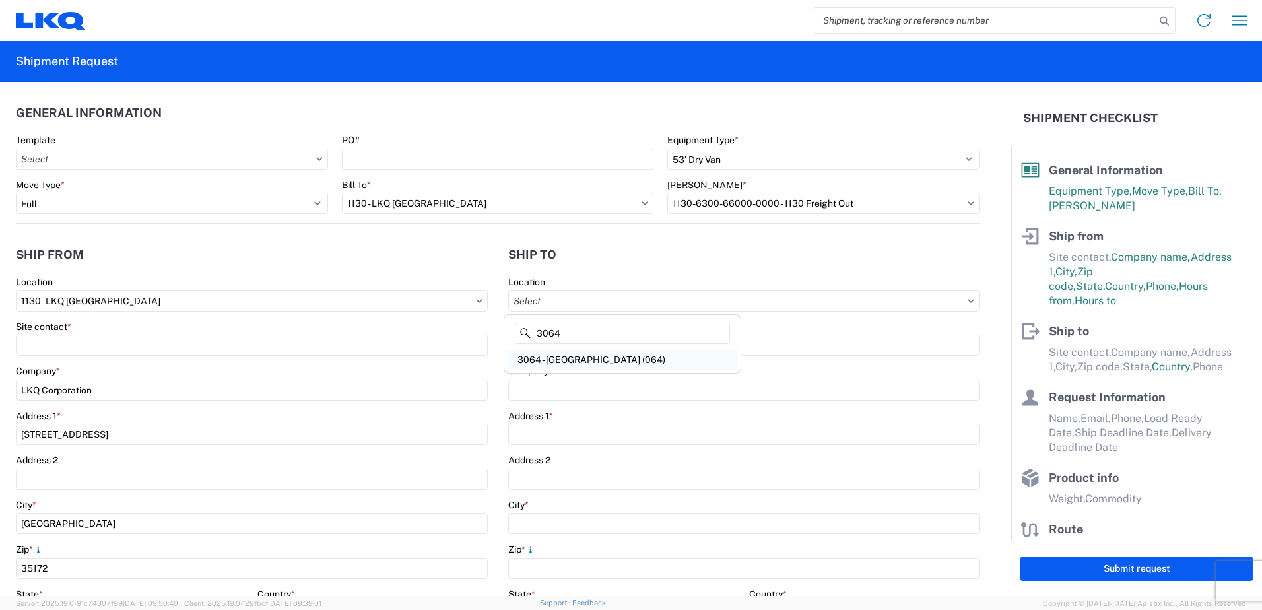
type input "3064"
click at [559, 356] on div "3064 - Atlanta GA (064)" at bounding box center [622, 359] width 231 height 21
type input "3064 - Atlanta GA (064)"
type input "LKQ Corporation"
type input "1700 Westgate Pkwy SW"
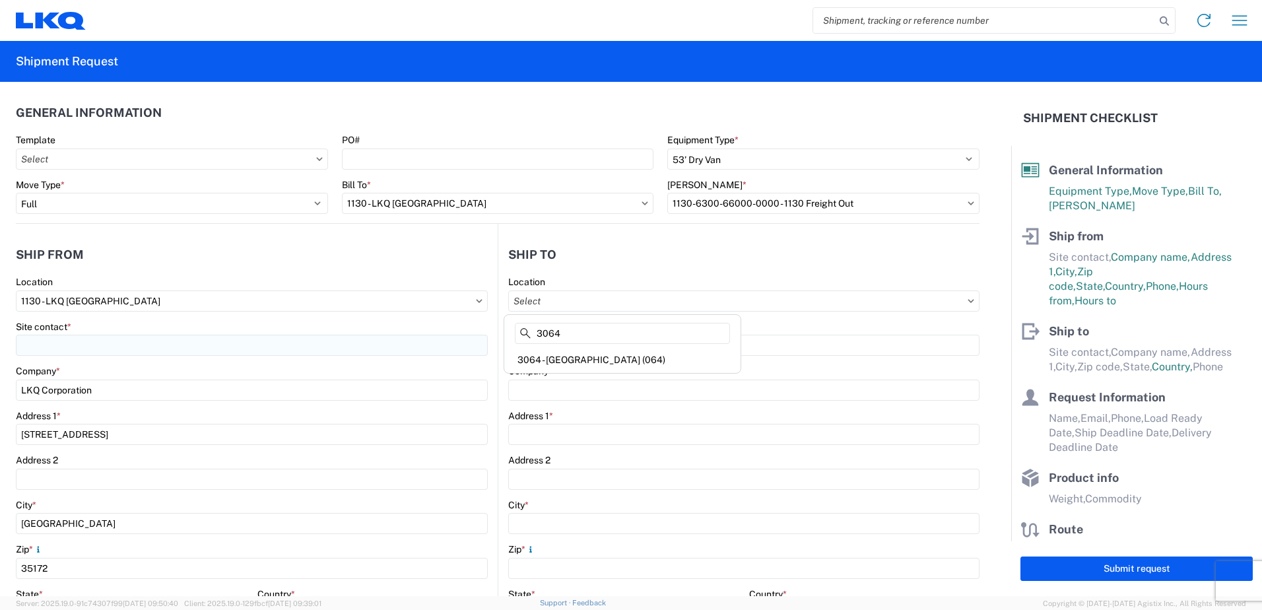
type input "Atlanta"
type input "30336"
select select "US"
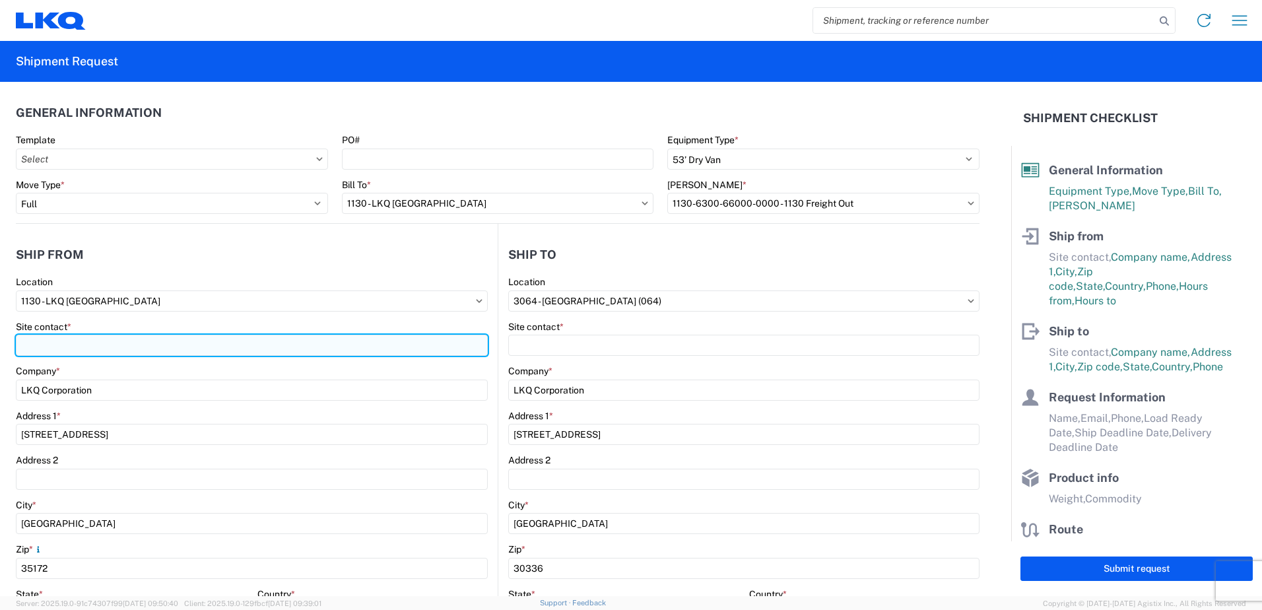
click at [379, 340] on input "Site contact *" at bounding box center [252, 345] width 472 height 21
type input "DeWayne Patty"
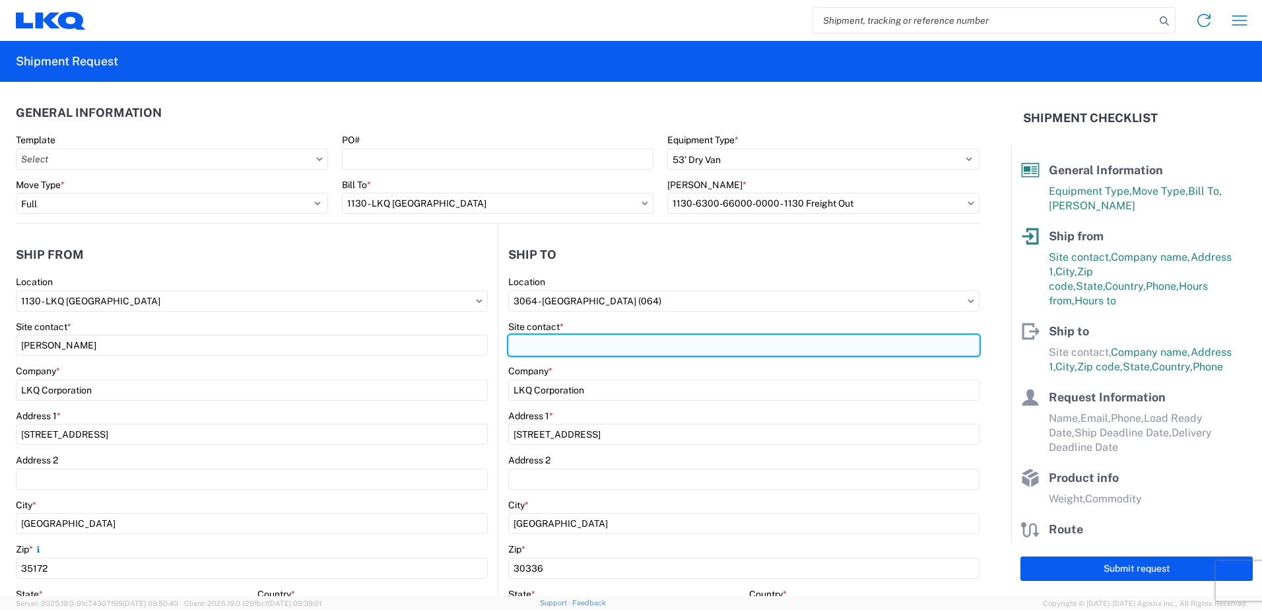
click at [529, 342] on input "Site contact *" at bounding box center [743, 345] width 471 height 21
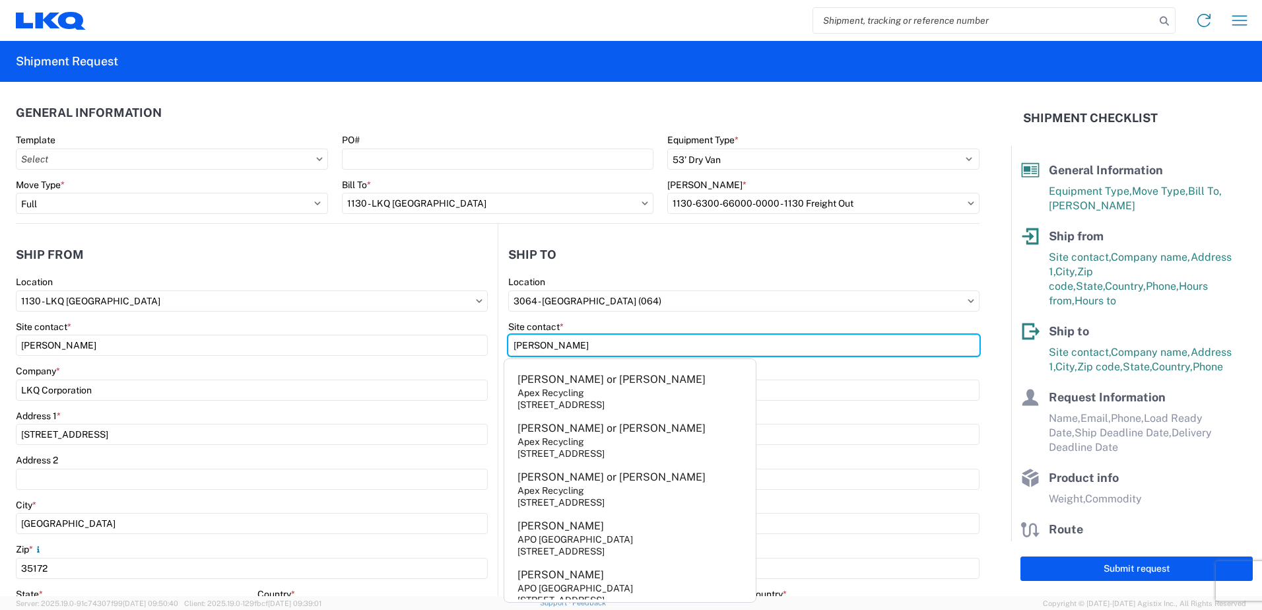
type input "Chris"
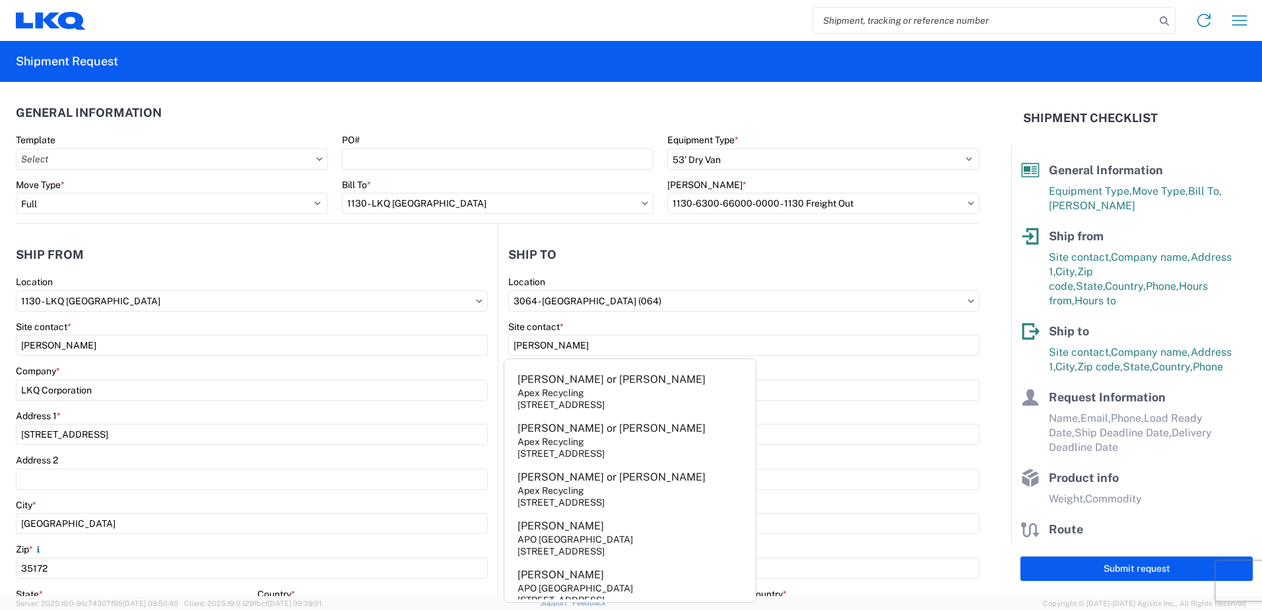
click at [488, 381] on main "1130 Location 1130 - LKQ Birmingham Site contact * DeWayne Patty Company * LKQ …" at bounding box center [257, 536] width 482 height 521
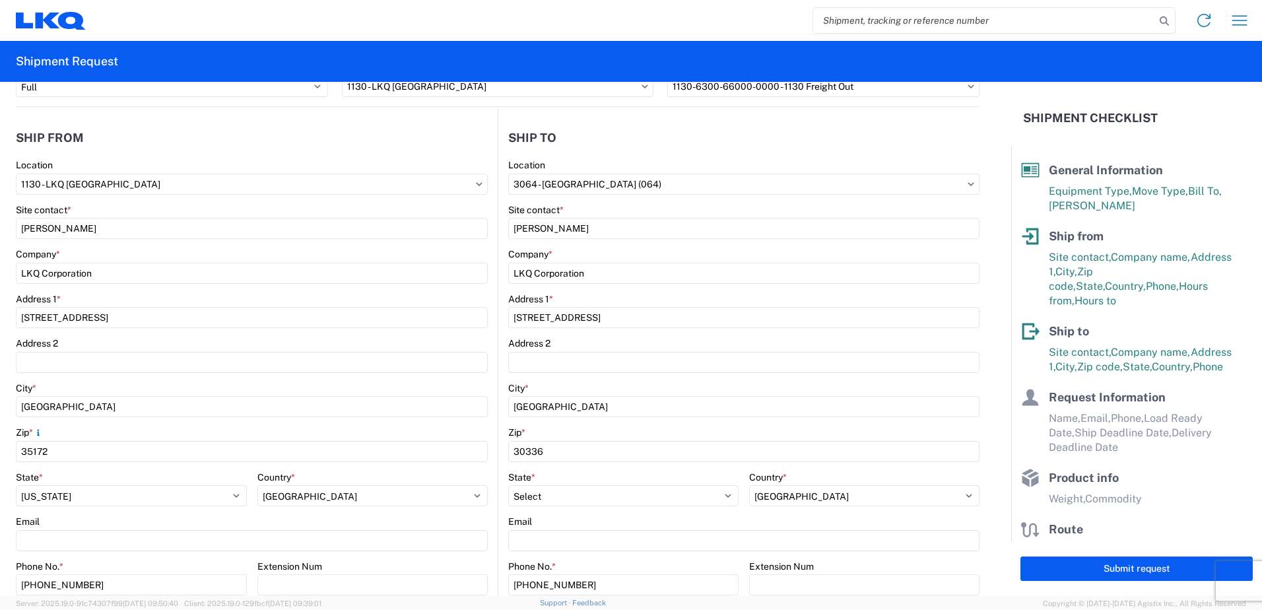
scroll to position [462, 0]
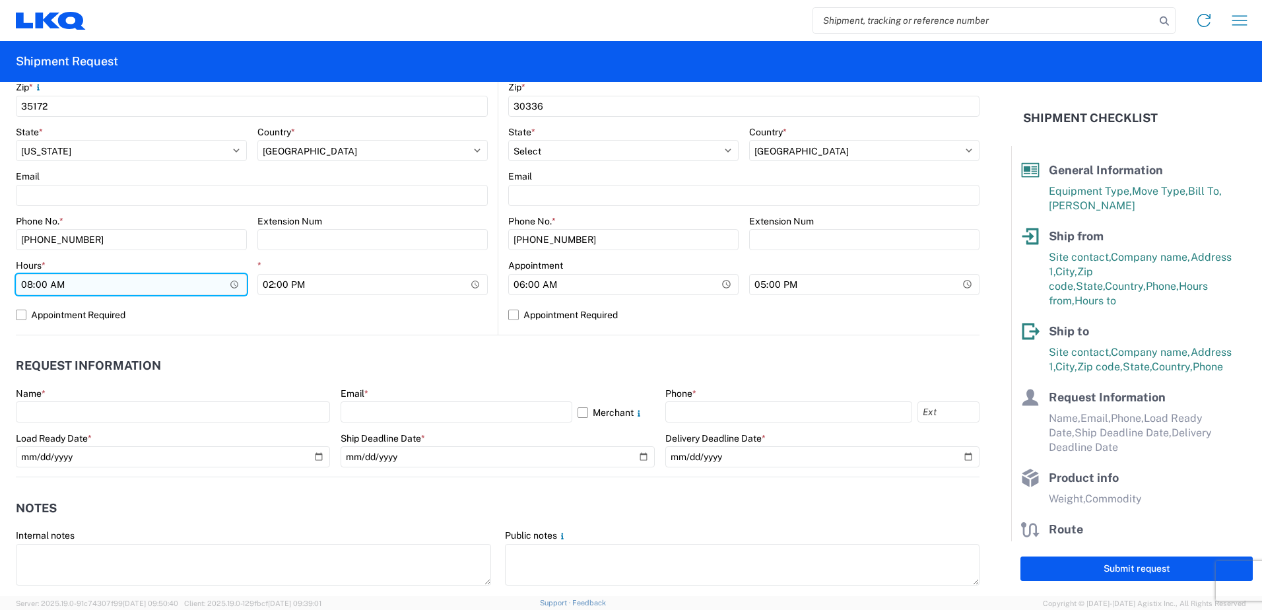
click at [28, 283] on input "08:00" at bounding box center [131, 284] width 231 height 21
type input "12:00"
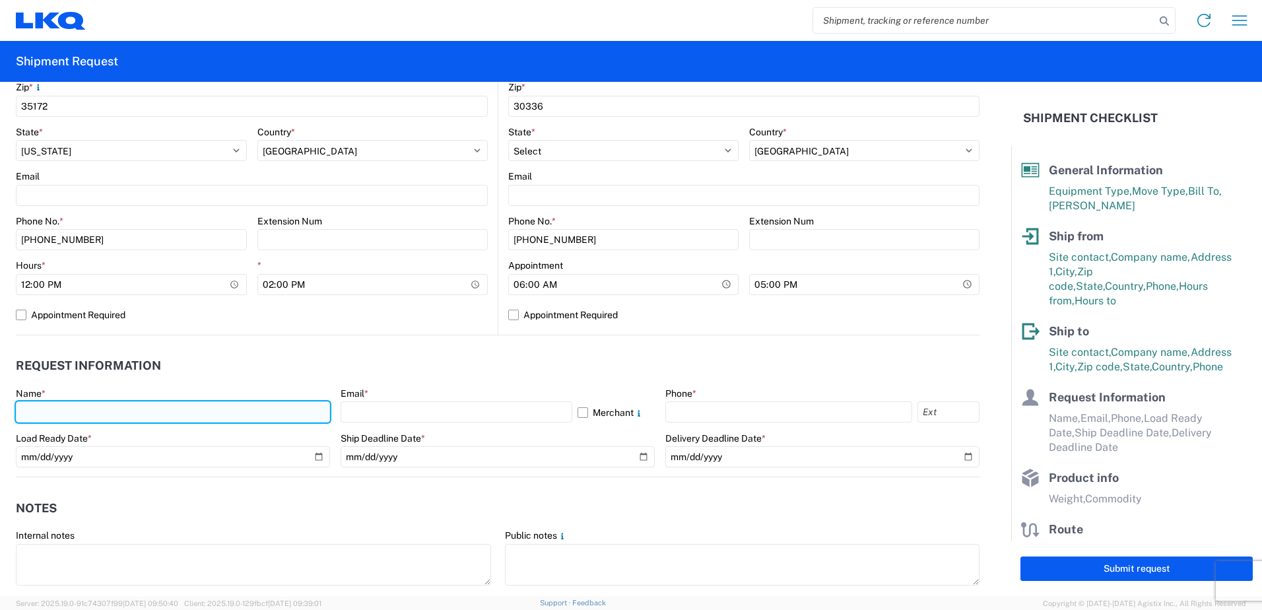
click at [79, 411] on input "text" at bounding box center [173, 411] width 314 height 21
type input "DeWayne Patty"
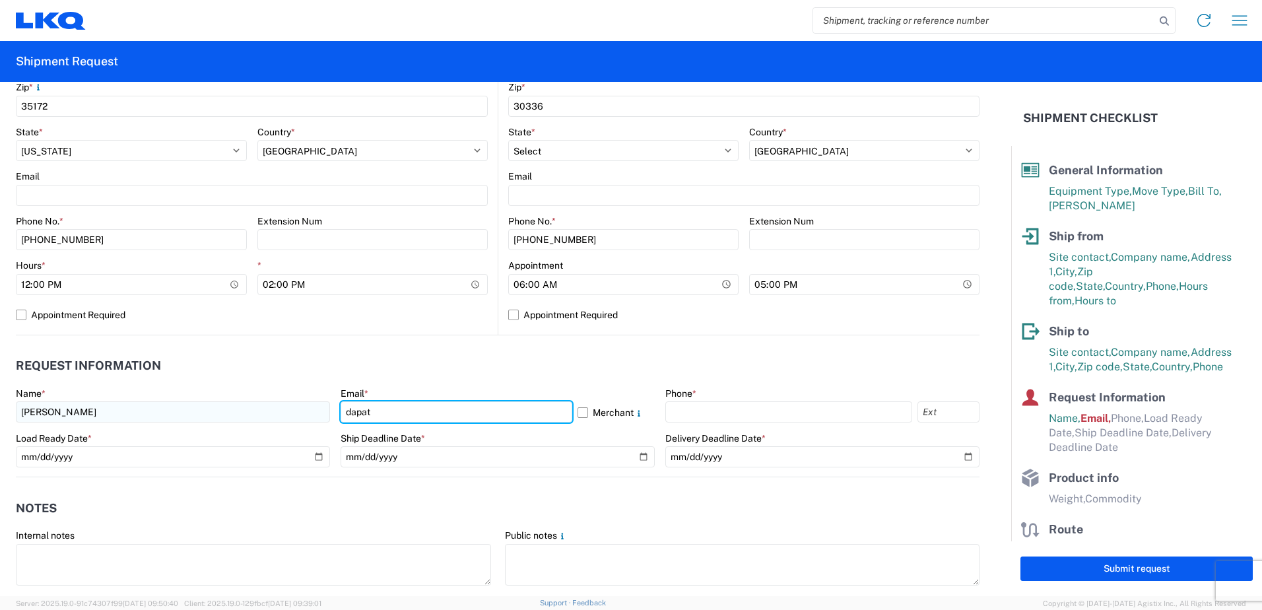
type input "dapatty@lkqcorp.com"
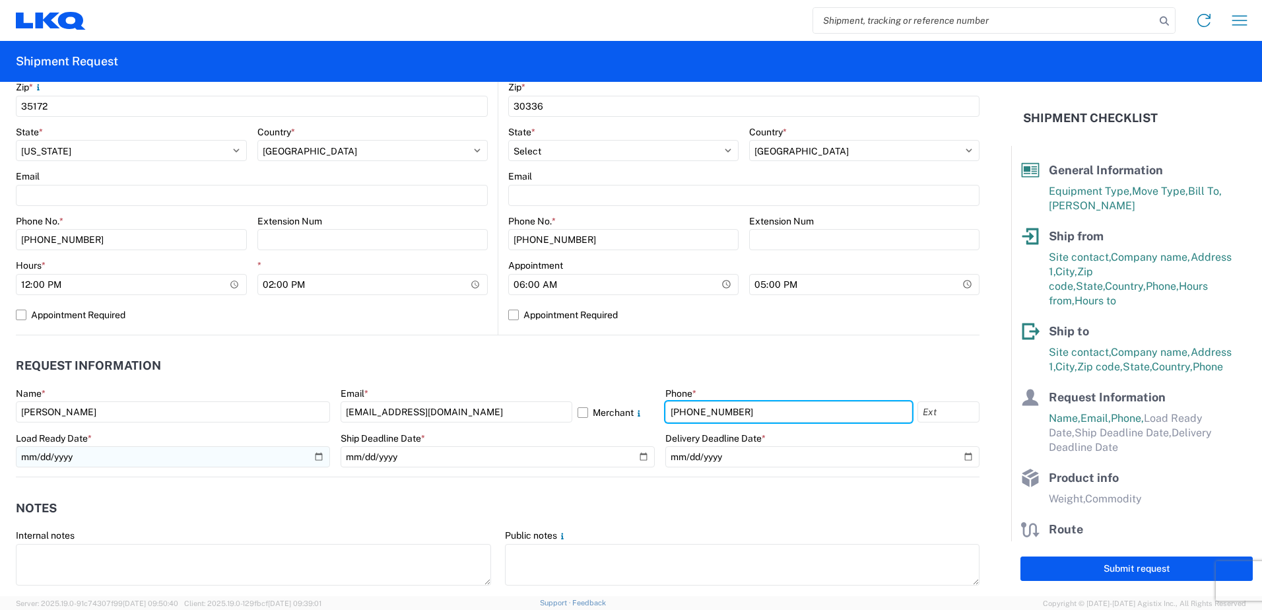
type input "205-308-8593"
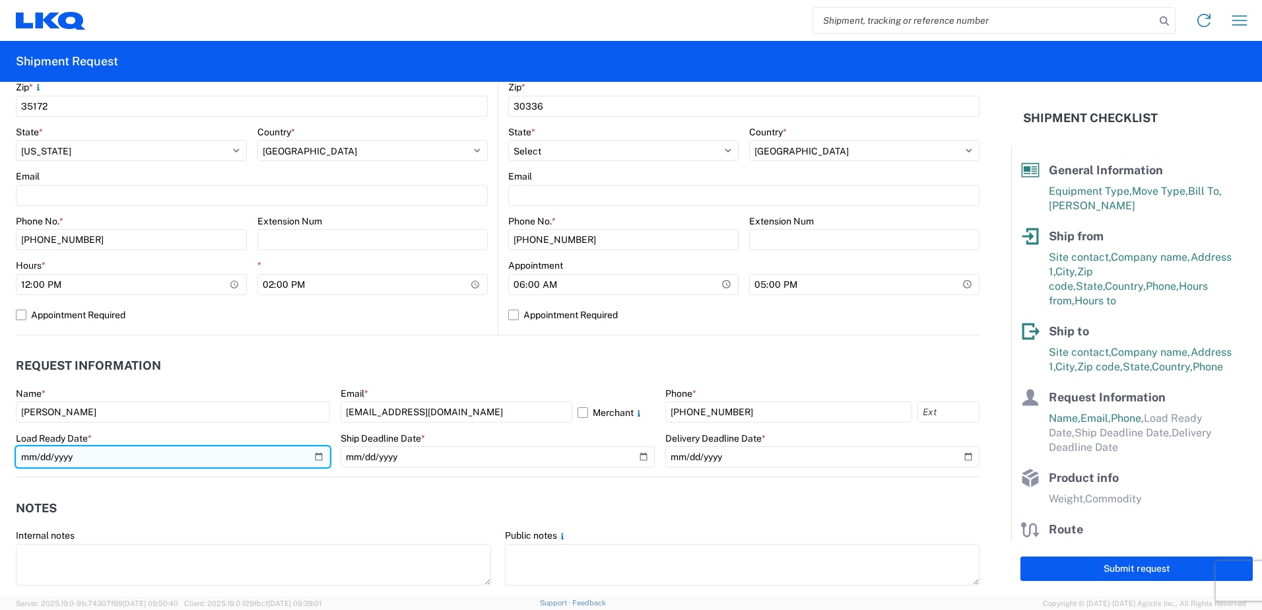
click at [317, 454] on input "date" at bounding box center [173, 456] width 314 height 21
type input "2025-09-18"
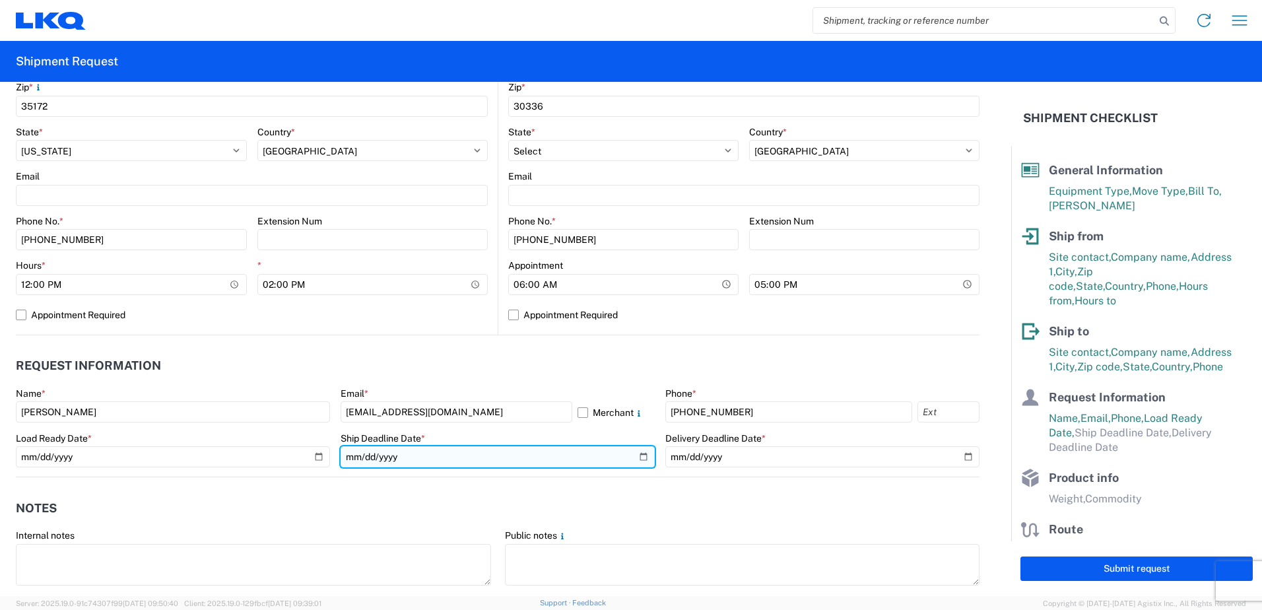
click at [638, 458] on input "date" at bounding box center [498, 456] width 314 height 21
type input "2025-09-18"
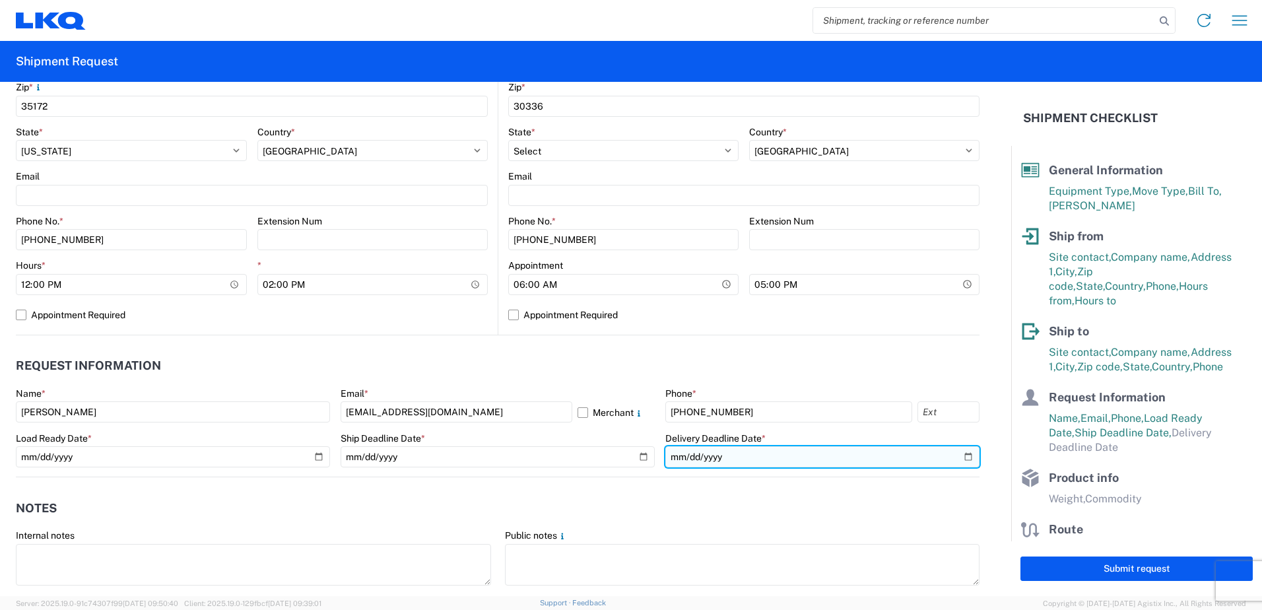
click at [953, 459] on input "date" at bounding box center [822, 456] width 314 height 21
type input "2025-09-18"
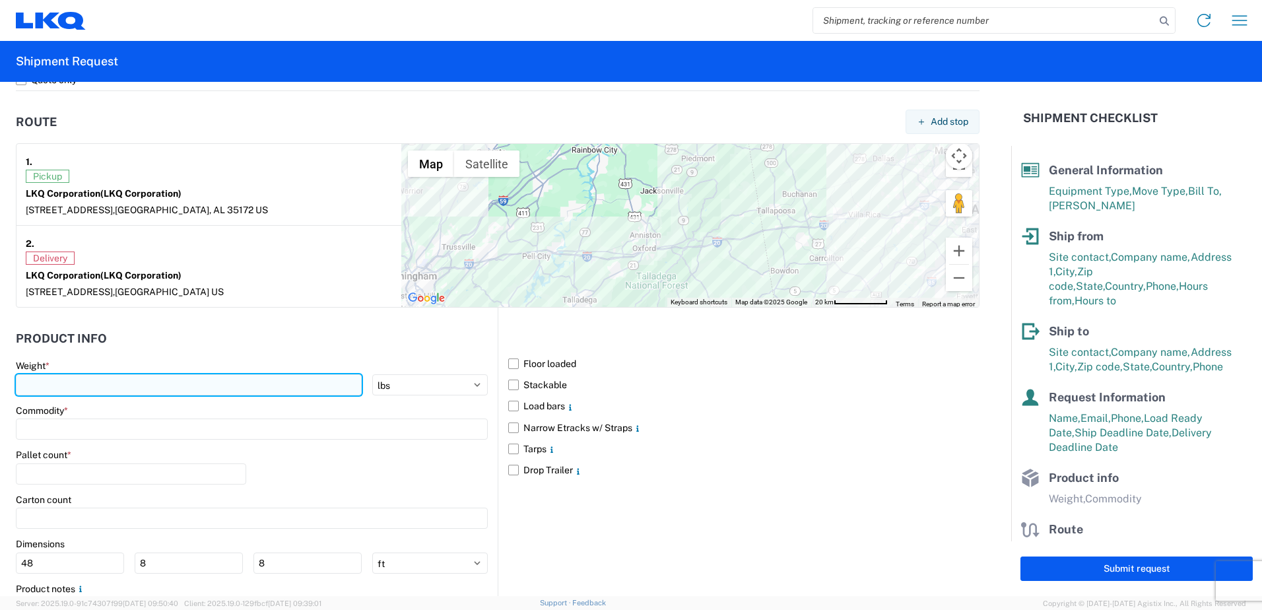
click at [116, 380] on input "number" at bounding box center [189, 384] width 346 height 21
type input "22000"
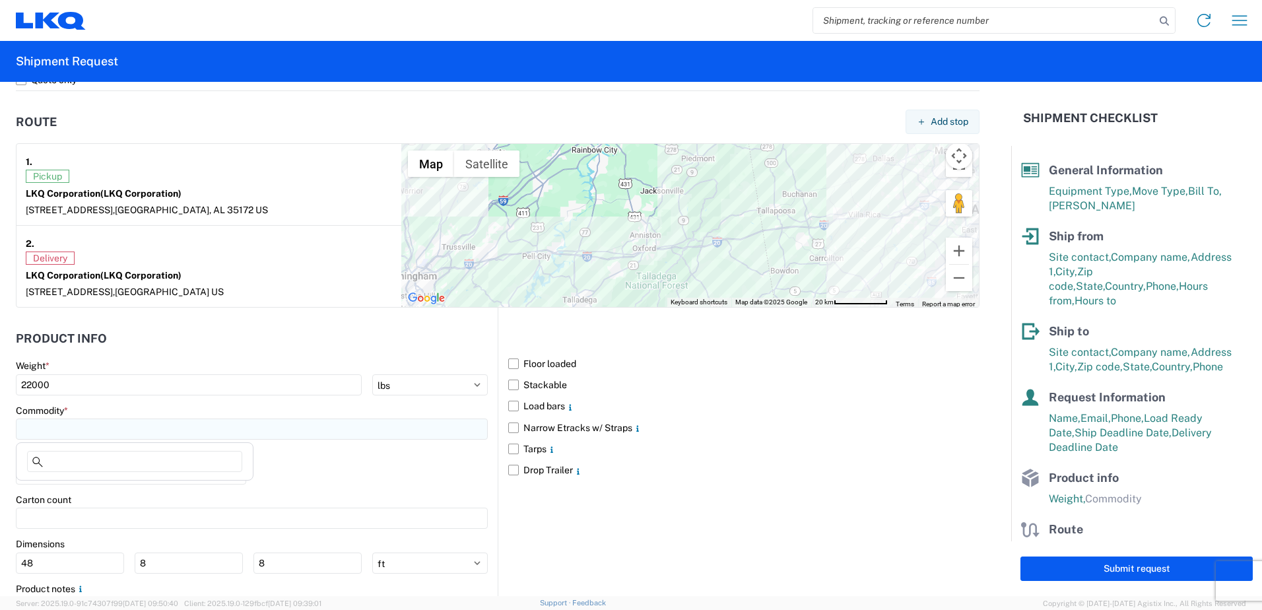
click at [152, 426] on input at bounding box center [252, 429] width 472 height 21
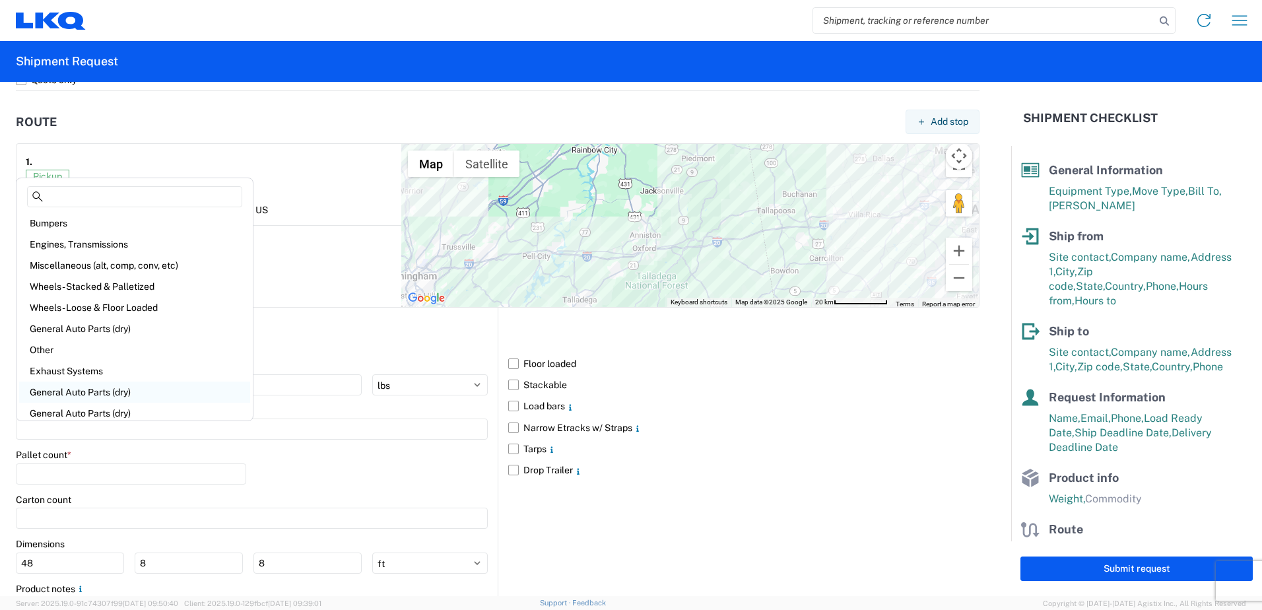
click at [97, 389] on div "General Auto Parts (dry)" at bounding box center [134, 392] width 231 height 21
type input "General Auto Parts (dry)"
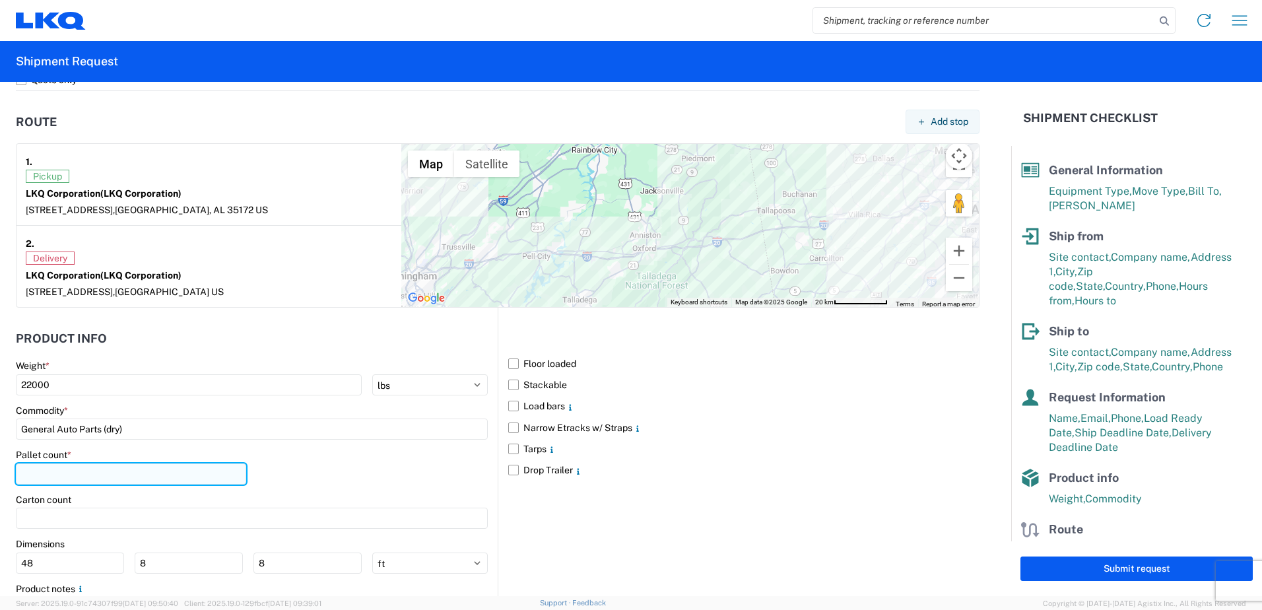
click at [89, 471] on input "number" at bounding box center [131, 473] width 230 height 21
type input "22"
click at [508, 360] on label "Floor loaded" at bounding box center [743, 363] width 471 height 21
click at [0, 0] on input "Floor loaded" at bounding box center [0, 0] width 0 height 0
click at [508, 380] on label "Stackable" at bounding box center [743, 384] width 471 height 21
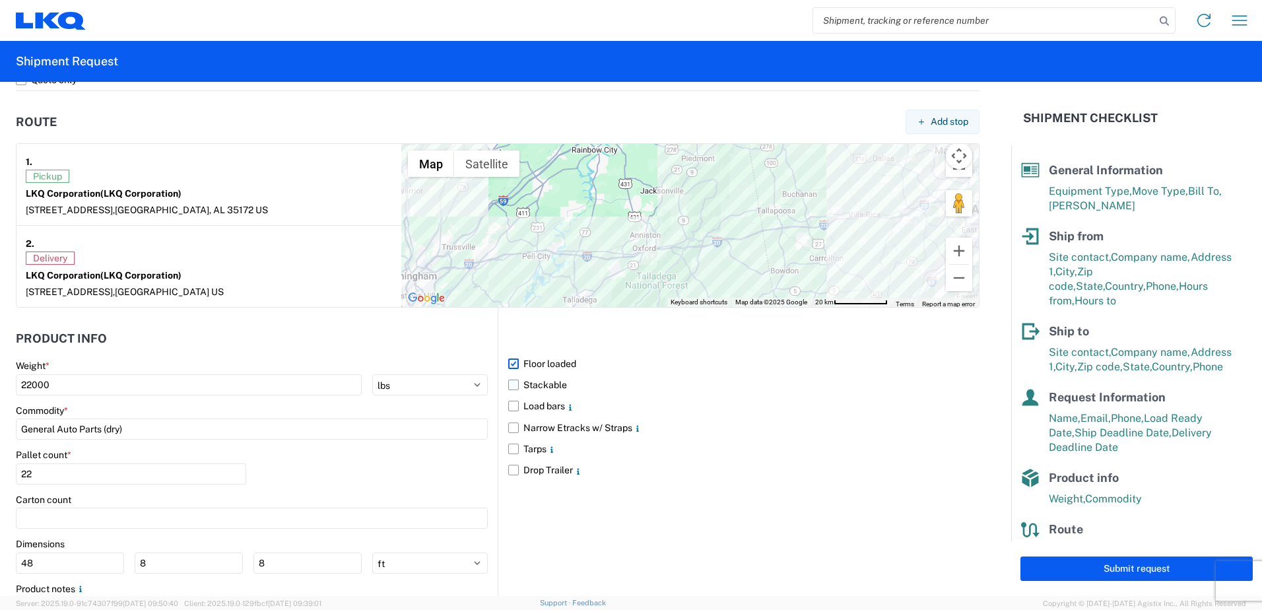
click at [0, 0] on input "Stackable" at bounding box center [0, 0] width 0 height 0
click at [508, 409] on label "Load bars" at bounding box center [743, 405] width 471 height 21
click at [0, 0] on input "Load bars" at bounding box center [0, 0] width 0 height 0
click at [1100, 576] on button "Submit request" at bounding box center [1137, 569] width 232 height 24
select select "US"
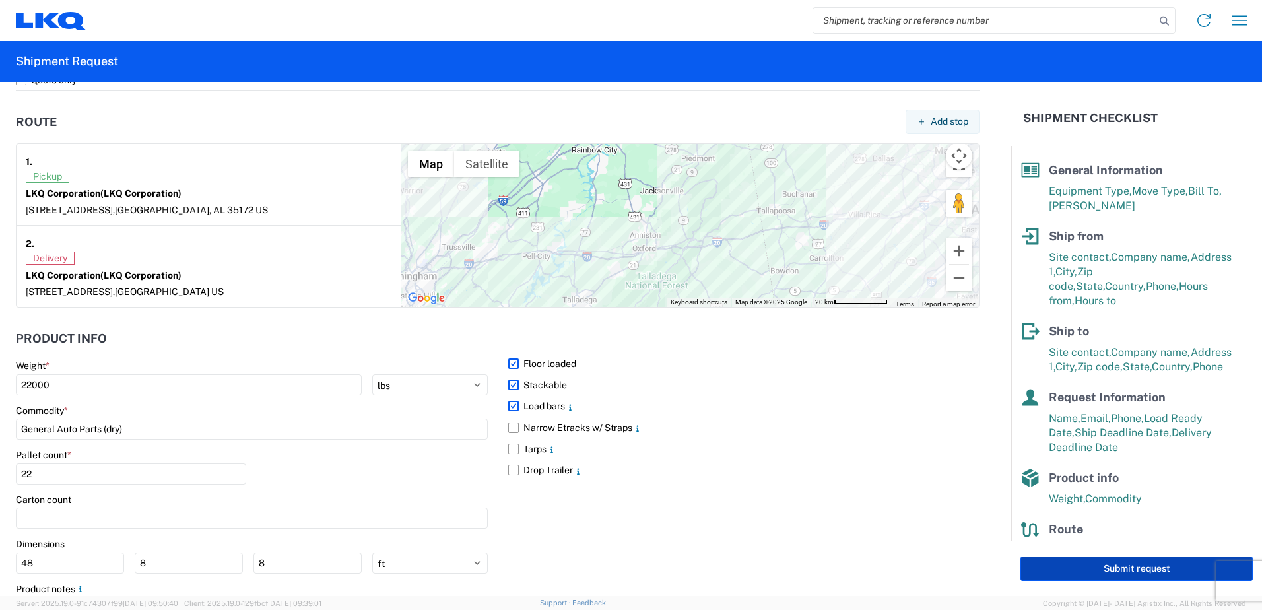
select select "US"
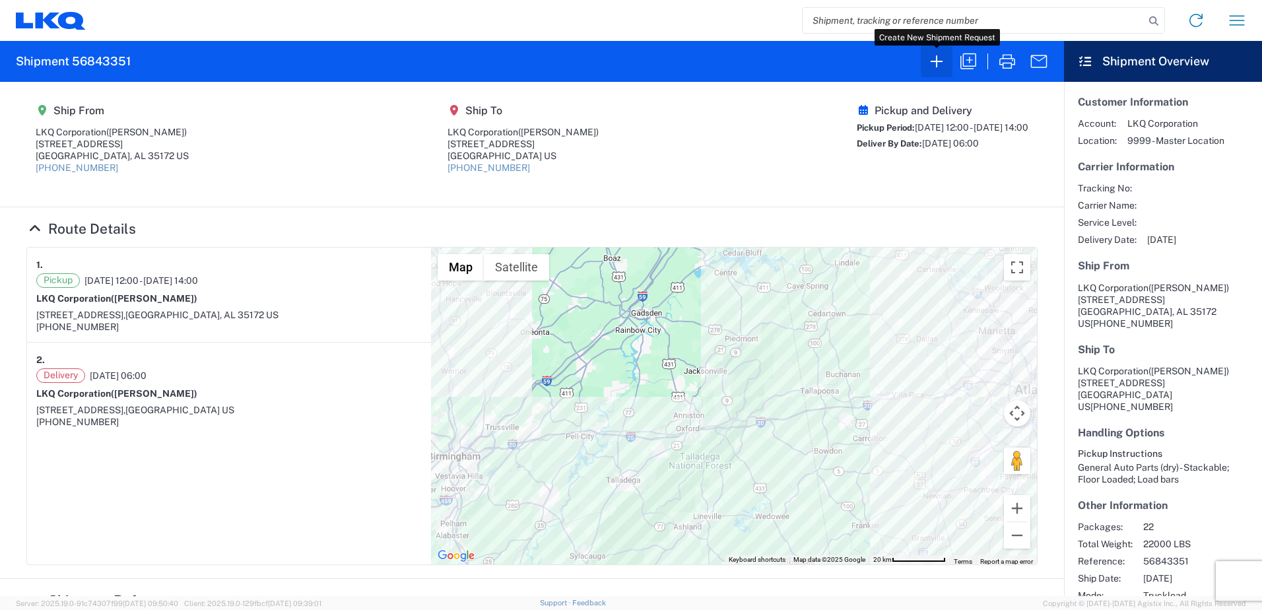
click at [940, 63] on icon "button" at bounding box center [936, 61] width 21 height 21
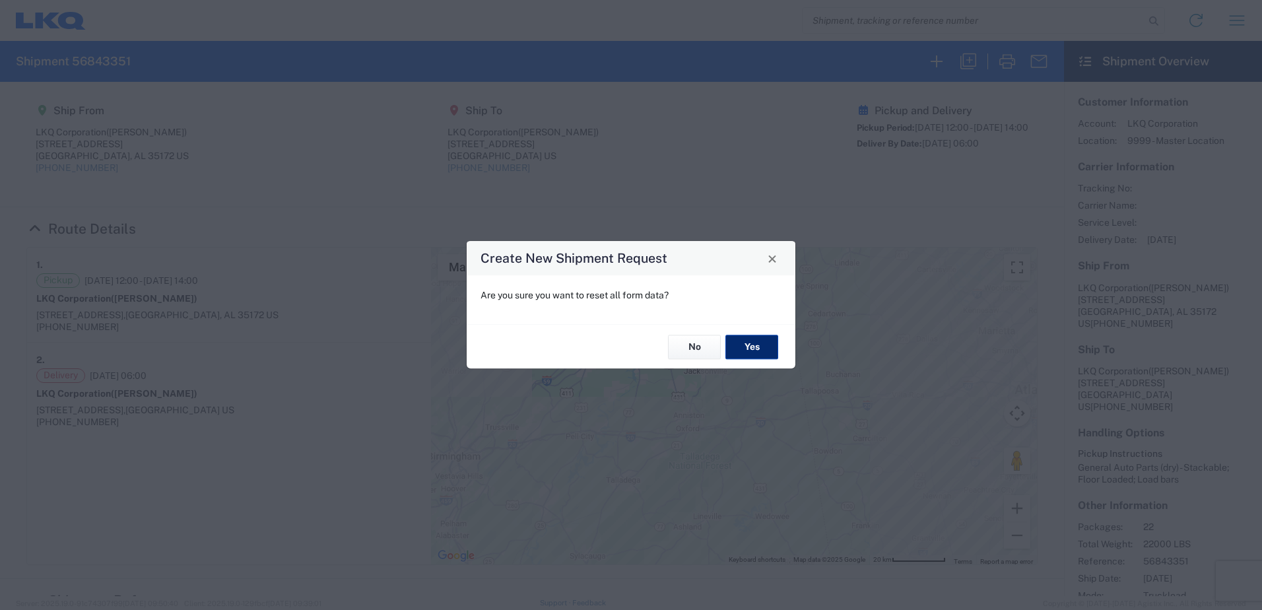
click at [755, 336] on button "Yes" at bounding box center [752, 347] width 53 height 24
select select "FULL"
select select "US"
select select "LBS"
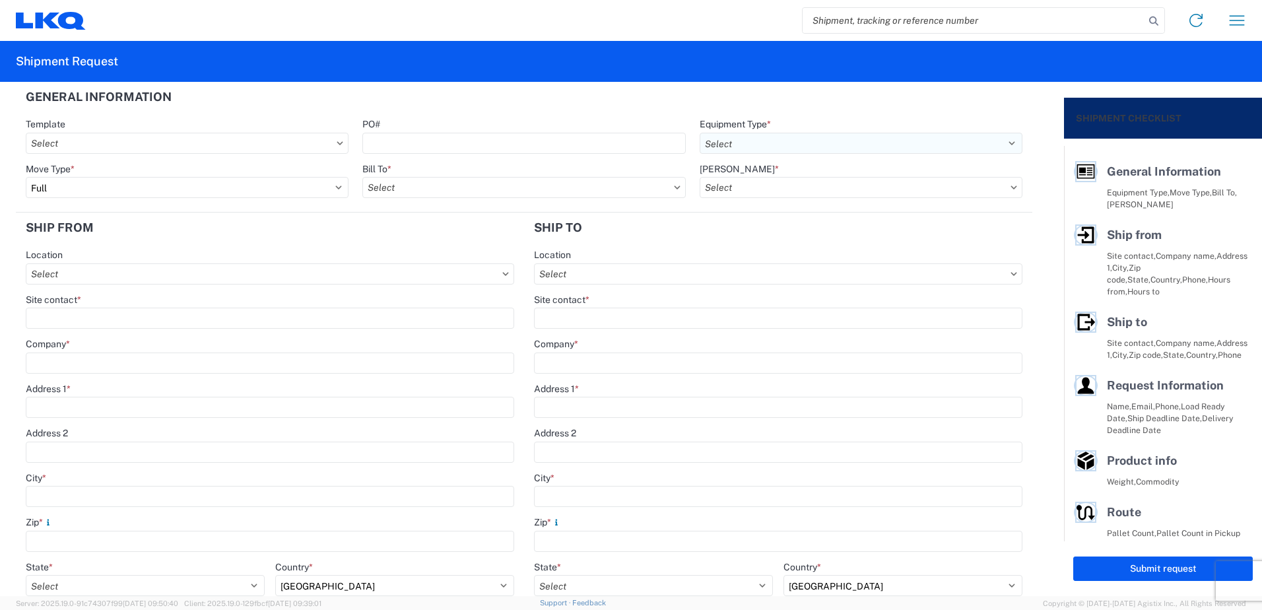
click at [709, 147] on select "Select 53’ Dry Van Flatbed Dropdeck (van) Lowboy (flatbed) Rail" at bounding box center [861, 143] width 323 height 21
select select "STDV"
click at [700, 133] on select "Select 53’ Dry Van Flatbed Dropdeck (van) Lowboy (flatbed) Rail" at bounding box center [861, 143] width 323 height 21
click at [572, 190] on input "text" at bounding box center [523, 187] width 323 height 21
type input "1130"
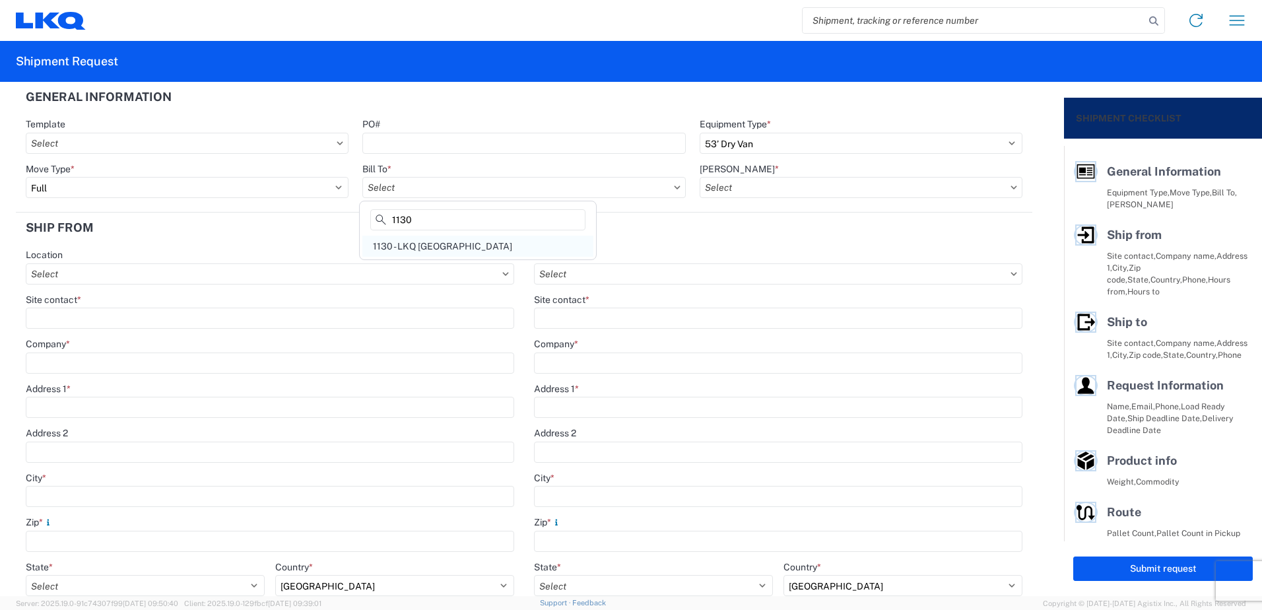
click at [485, 240] on div "1130 - LKQ Birmingham" at bounding box center [477, 246] width 231 height 21
type input "1130 - LKQ Birmingham"
click at [709, 184] on input "text" at bounding box center [861, 187] width 323 height 21
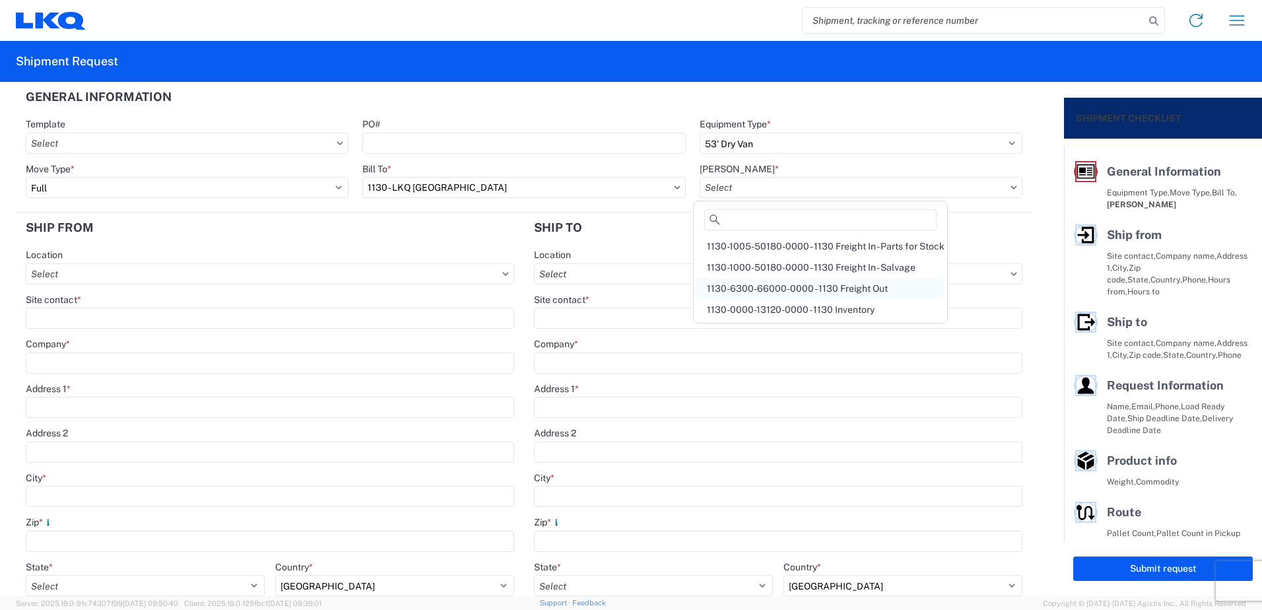
click at [731, 294] on div "1130-6300-66000-0000 - 1130 Freight Out" at bounding box center [820, 288] width 248 height 21
type input "1130-6300-66000-0000 - 1130 Freight Out"
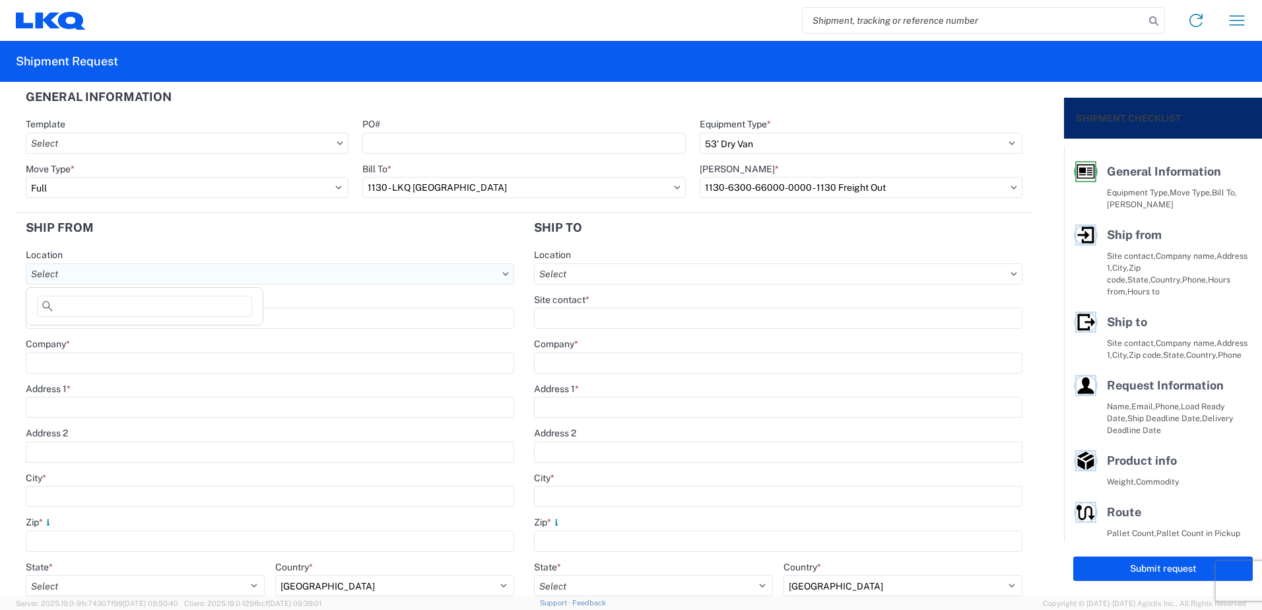
click at [395, 272] on input "text" at bounding box center [270, 273] width 489 height 21
type input "1130"
click at [96, 339] on div "1130 - LKQ Birmingham" at bounding box center [144, 332] width 231 height 21
type input "1130 - LKQ Birmingham"
type input "LKQ Corporation"
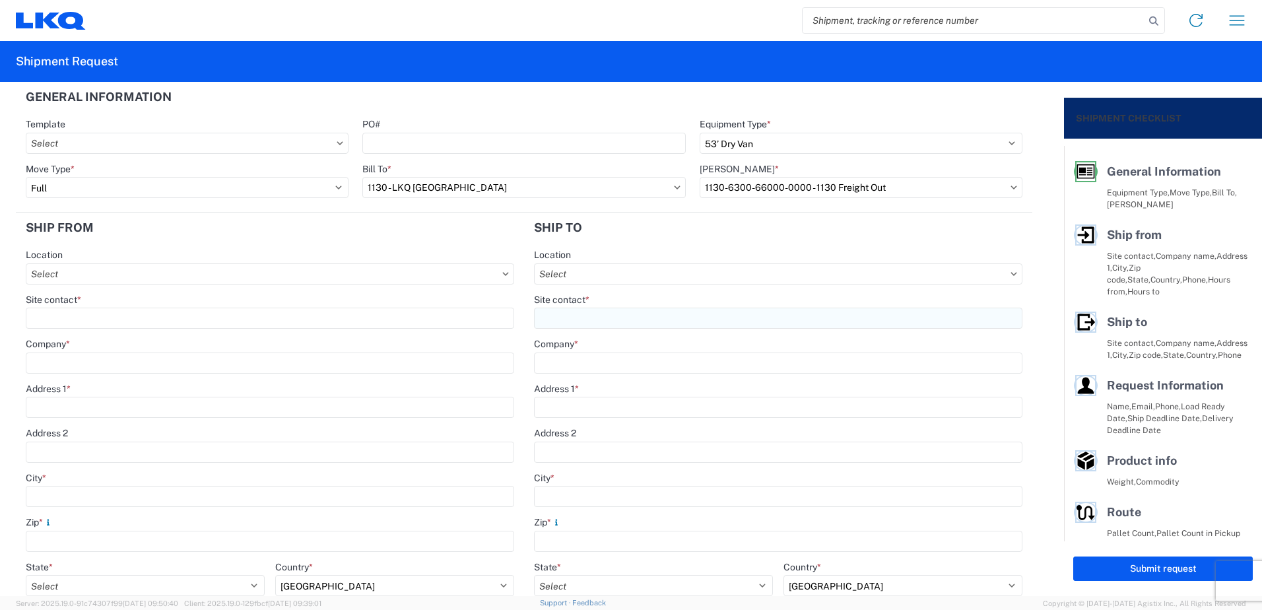
type input "24559 Highway 79 North"
type input "Trafford"
type input "35172"
select select "AL"
type input "205-680-6393"
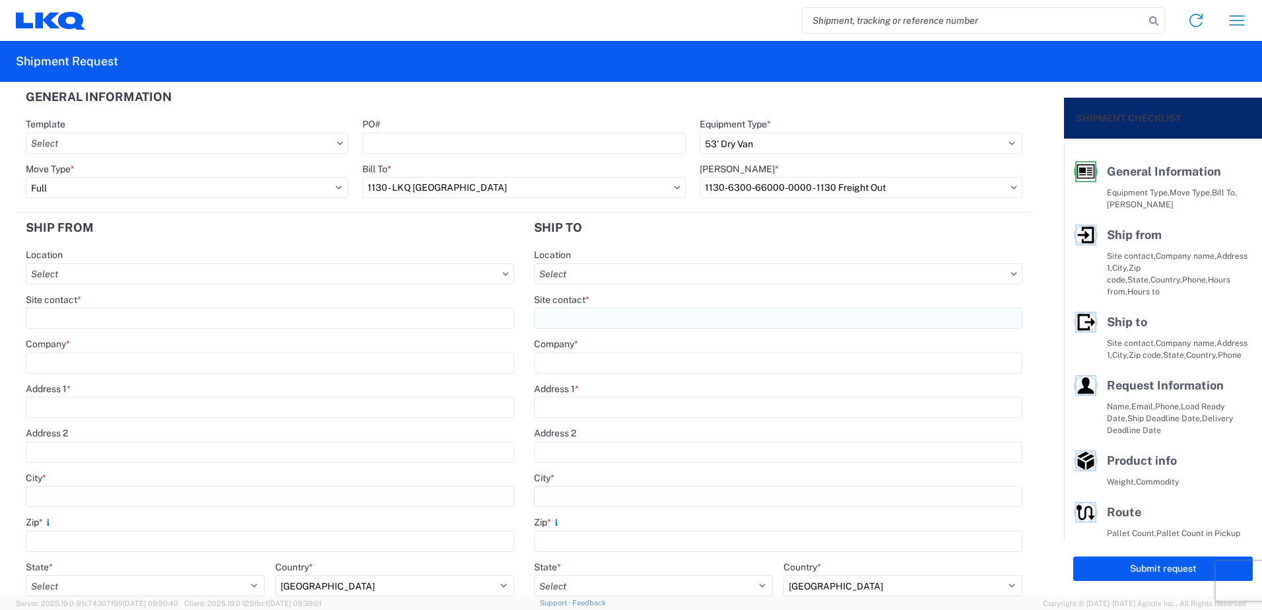
type input "08:00"
type input "14:00"
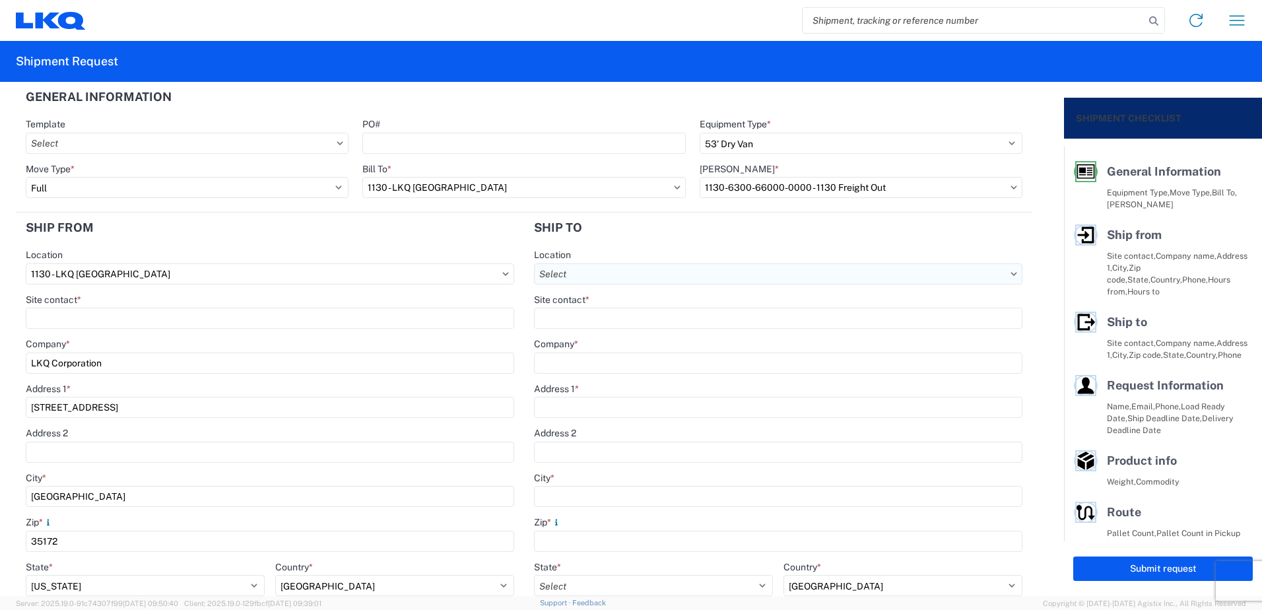
click at [663, 272] on input "text" at bounding box center [778, 273] width 489 height 21
type input "3064"
click at [599, 337] on div "3064 - Atlanta GA (064)" at bounding box center [648, 332] width 231 height 21
type input "3064 - Atlanta GA (064)"
type input "LKQ Corporation"
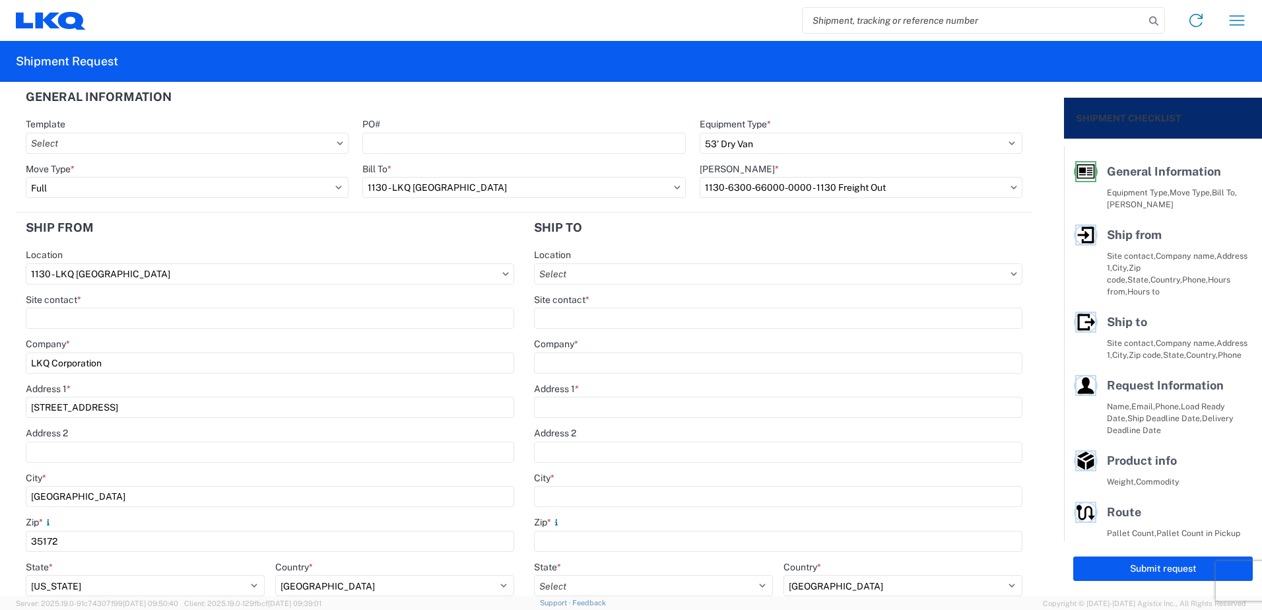
type input "1700 Westgate Pkwy SW"
type input "Atlanta"
type input "30336"
select select "GA"
select select "US"
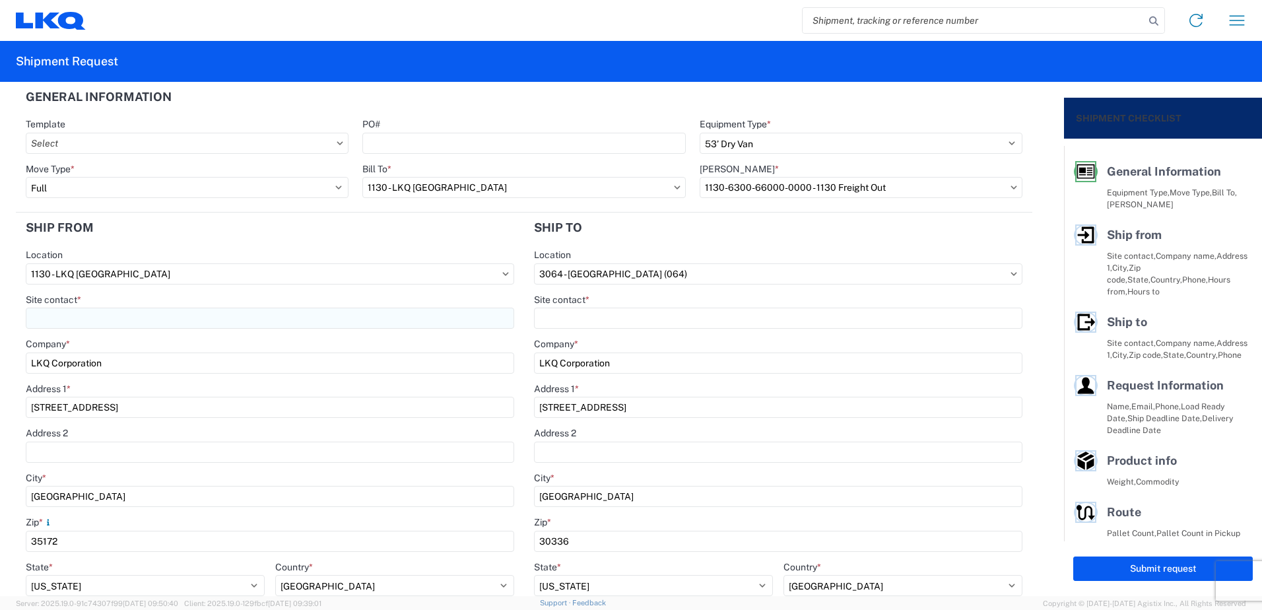
click at [254, 318] on input "Site contact *" at bounding box center [270, 318] width 489 height 21
type input "DeWayne Patty"
click at [625, 319] on input "Site contact *" at bounding box center [778, 318] width 489 height 21
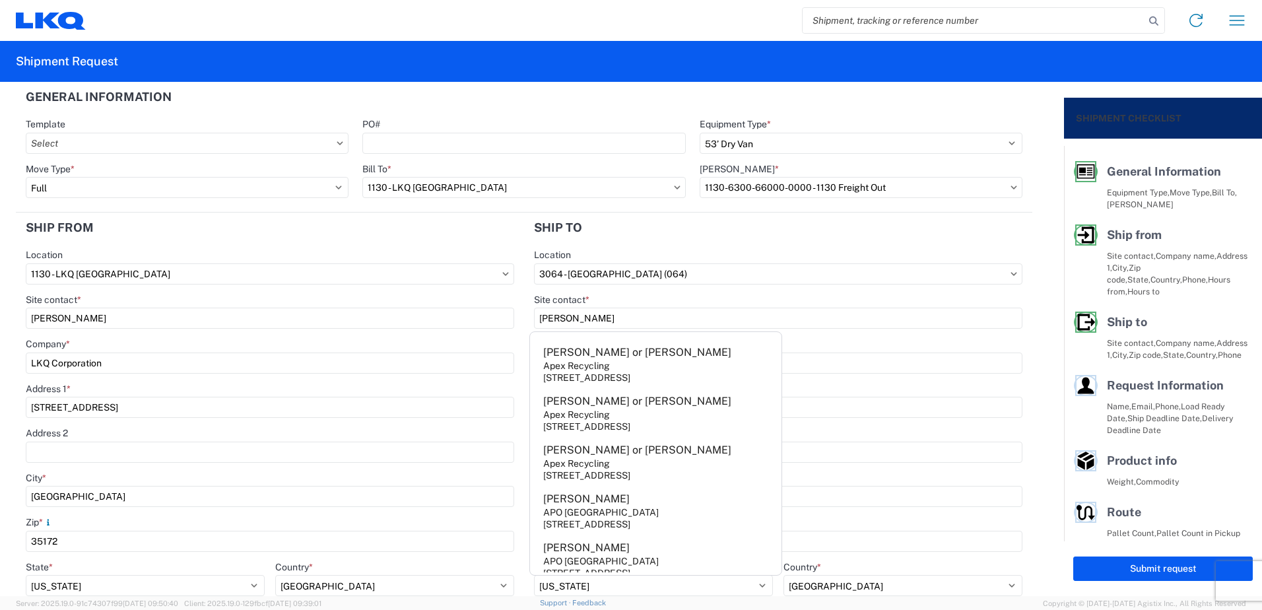
type input "Chris"
click at [515, 325] on main "1130 Location 1130 - LKQ Birmingham Site contact * DeWayne Patty Company * LKQ …" at bounding box center [270, 509] width 508 height 521
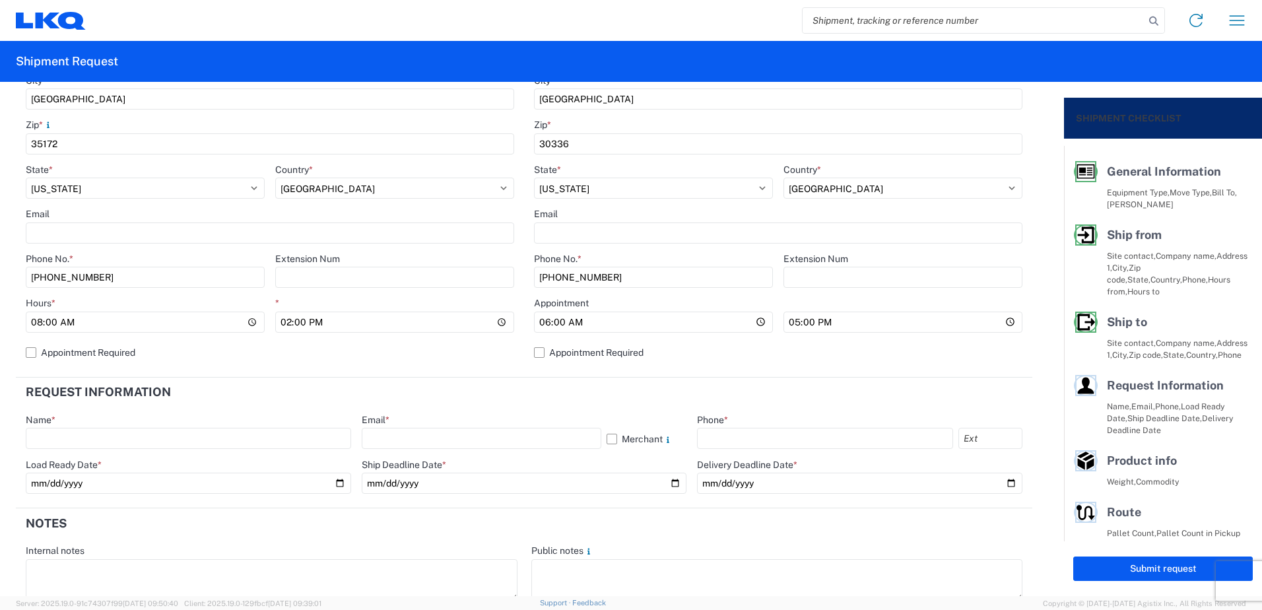
scroll to position [462, 0]
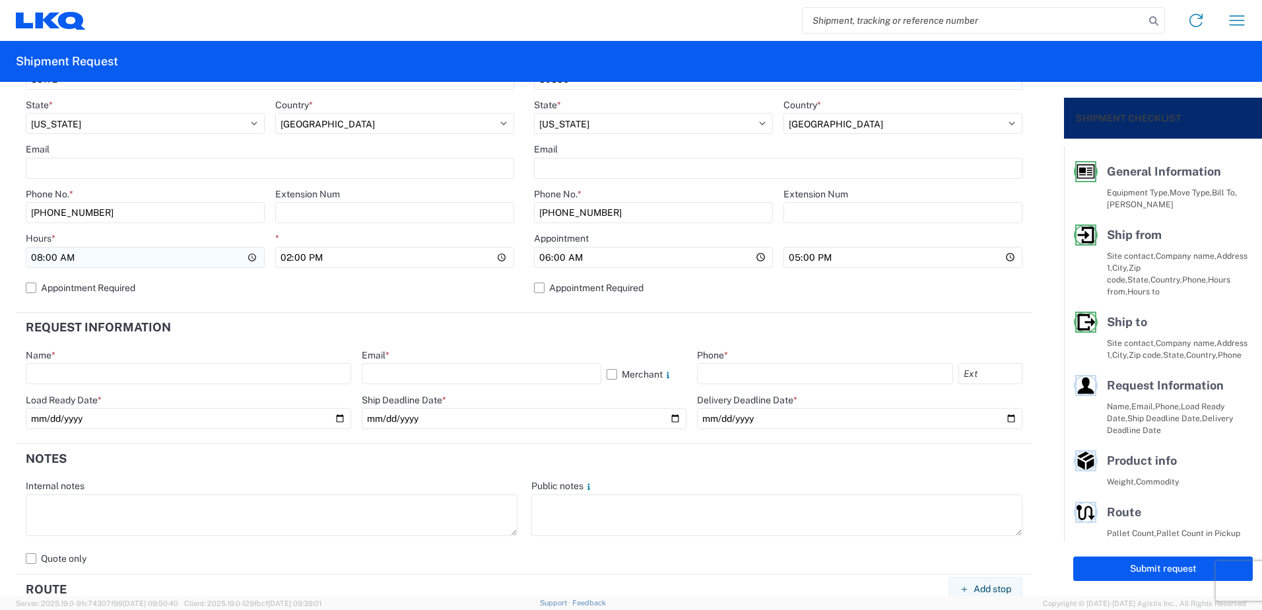
click at [32, 255] on input "08:00" at bounding box center [145, 257] width 239 height 21
type input "12:00"
click at [228, 368] on input "text" at bounding box center [188, 373] width 325 height 21
type input "DeWayne Patty"
type input "dapatty@lkqcorp.com"
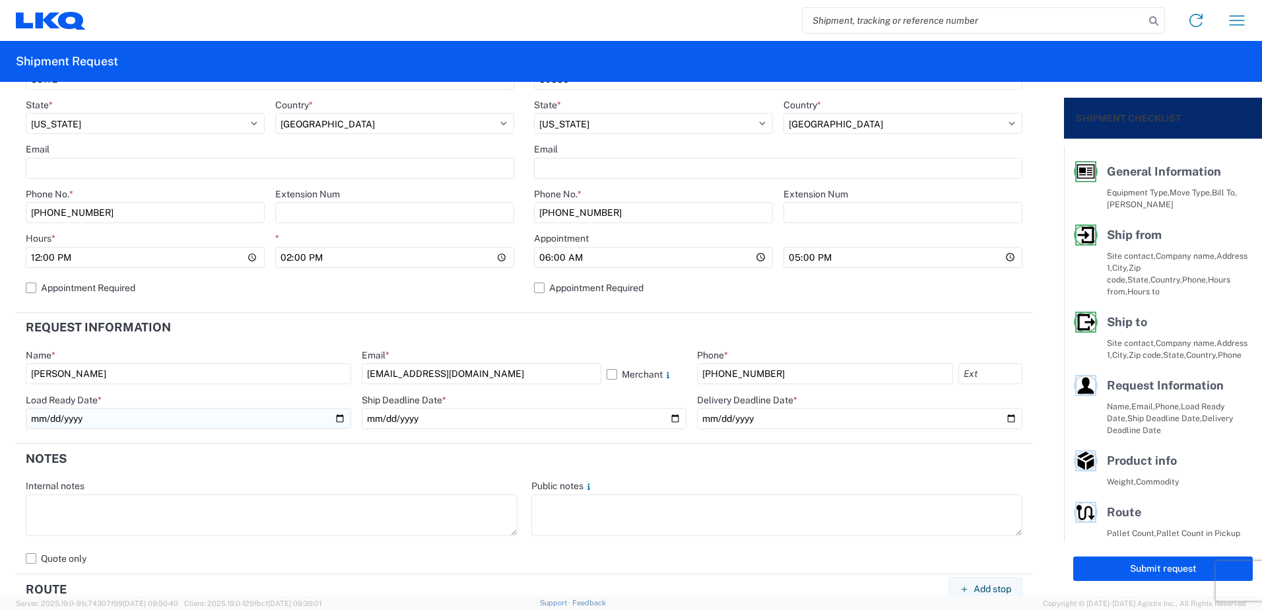
type input "205-308-8593"
click at [337, 421] on input "date" at bounding box center [188, 418] width 325 height 21
type input "2025-09-19"
click at [671, 419] on input "date" at bounding box center [524, 418] width 325 height 21
type input "2025-09-19"
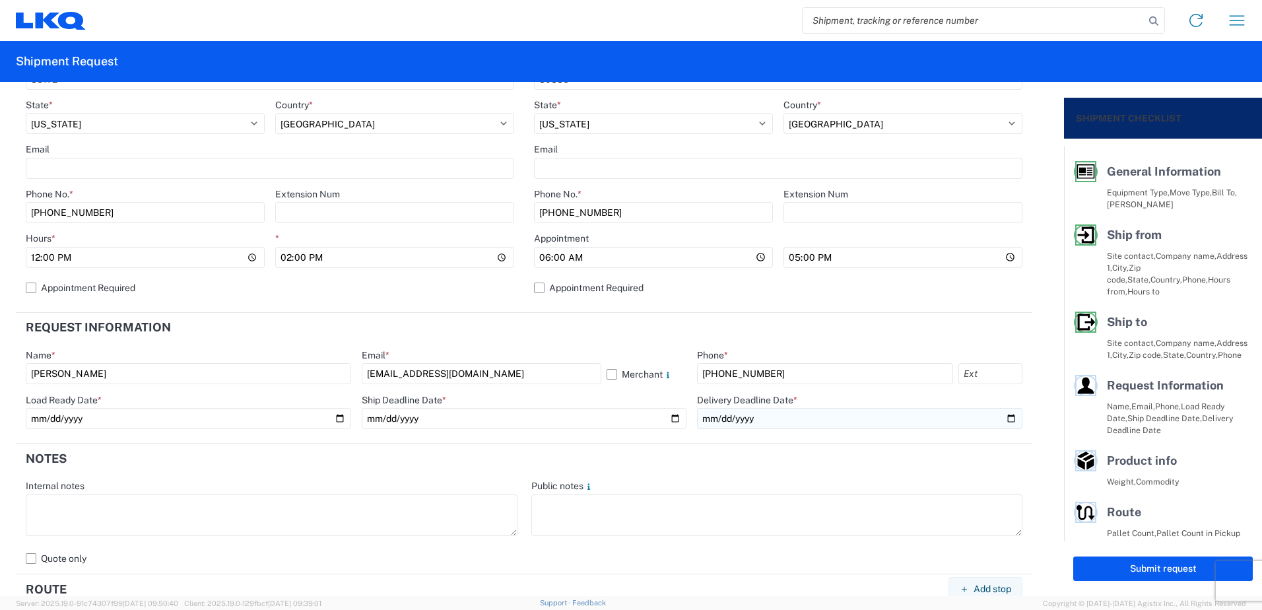
click at [999, 415] on input "date" at bounding box center [859, 418] width 325 height 21
type input "2025-09-19"
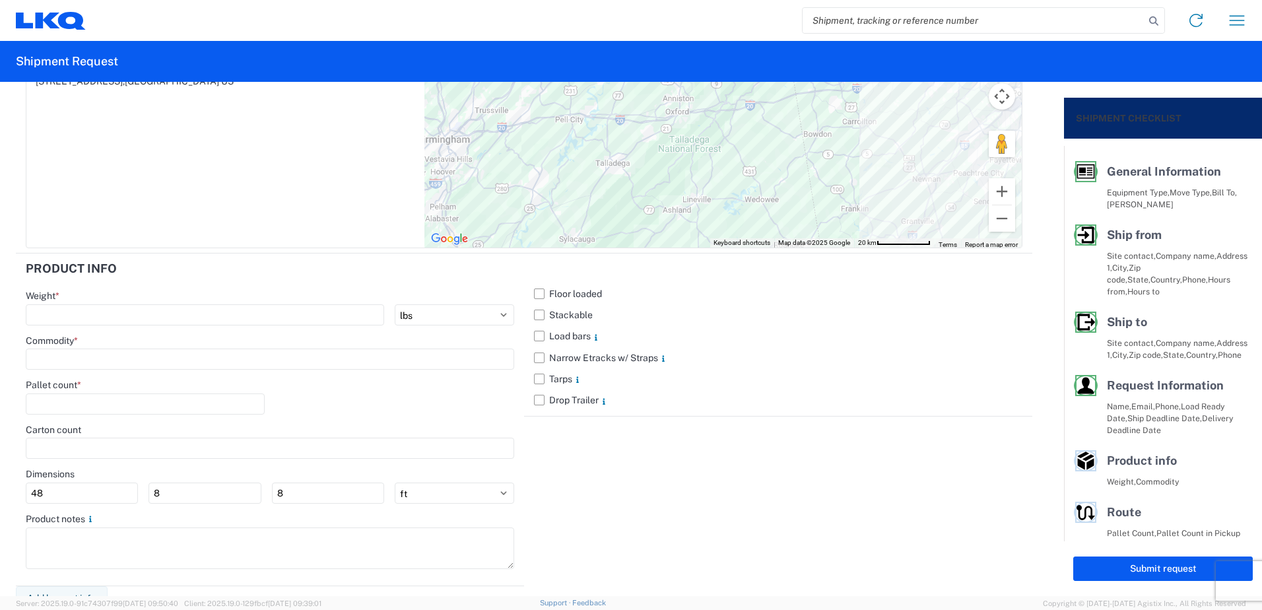
scroll to position [1157, 0]
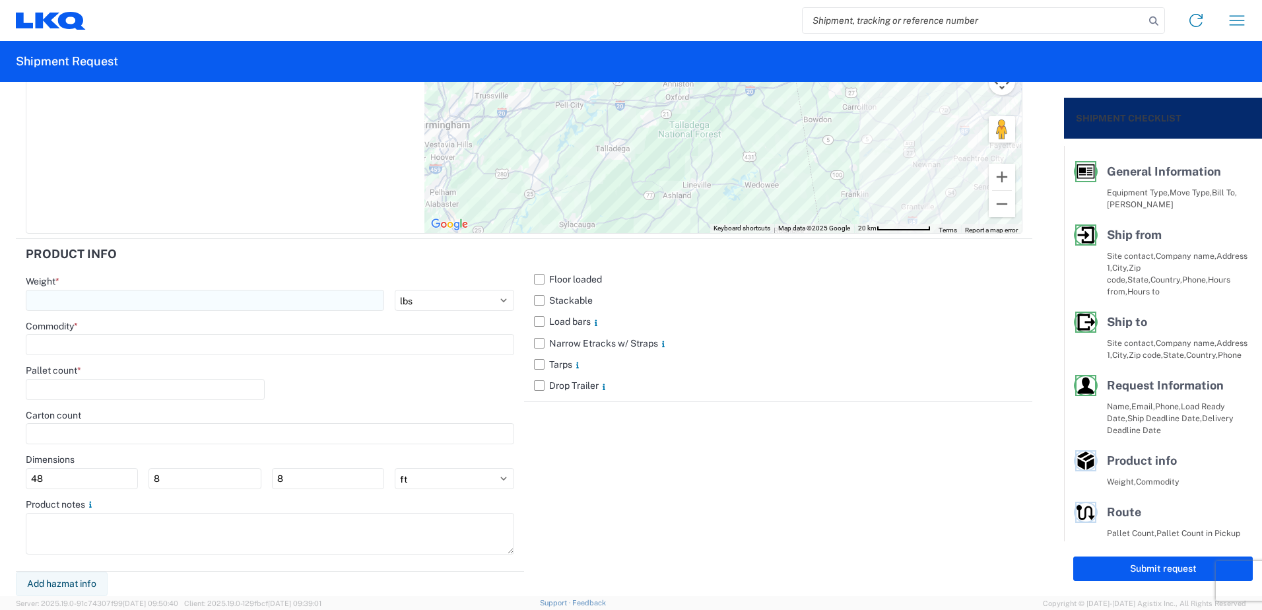
click at [299, 303] on input "number" at bounding box center [205, 300] width 358 height 21
type input "22000"
click at [272, 331] on div "Commodity *" at bounding box center [270, 326] width 489 height 12
click at [269, 340] on input at bounding box center [270, 344] width 489 height 21
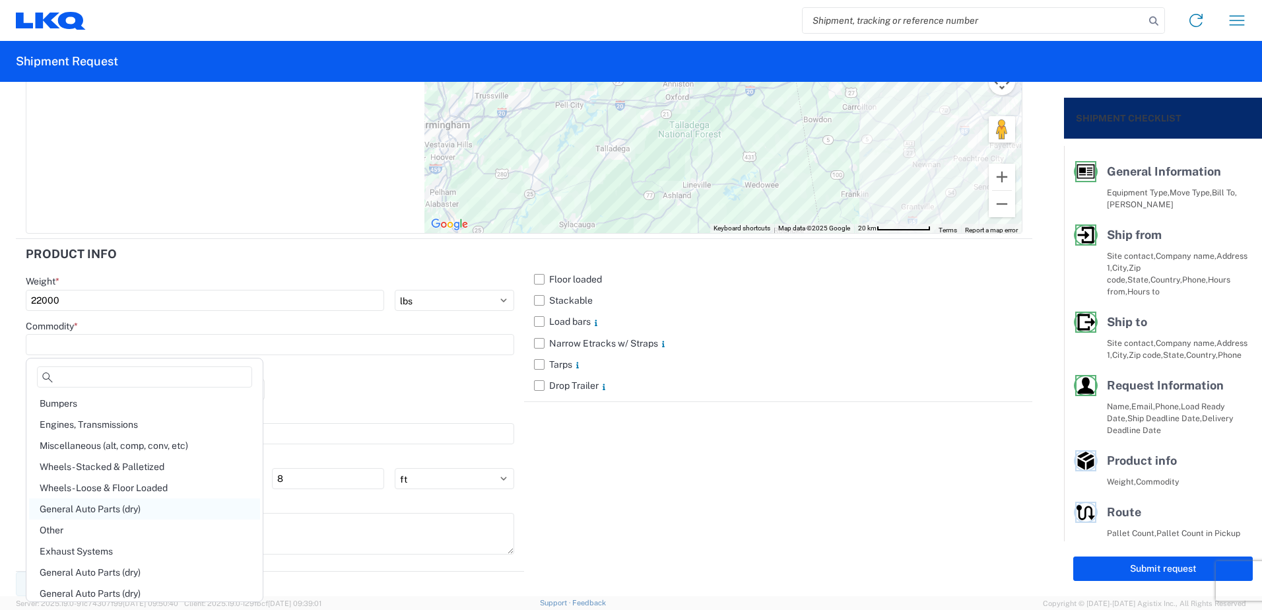
click at [102, 511] on div "General Auto Parts (dry)" at bounding box center [144, 508] width 231 height 21
type input "General Auto Parts (dry)"
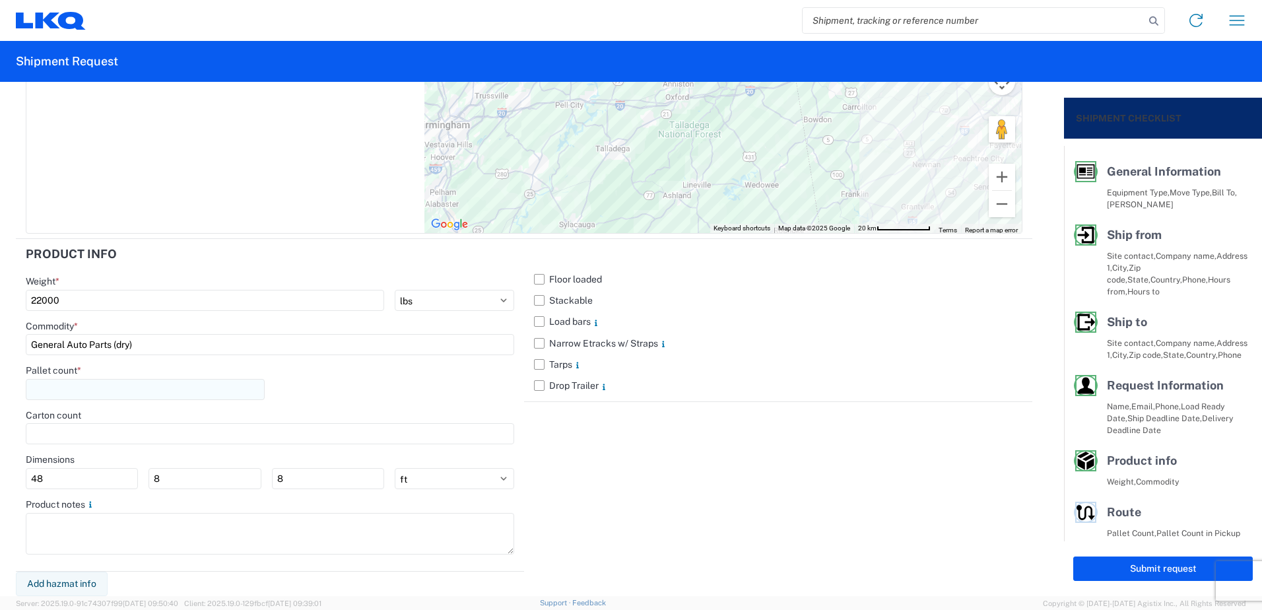
click at [102, 392] on input "number" at bounding box center [145, 389] width 239 height 21
type input "22"
drag, startPoint x: 541, startPoint y: 275, endPoint x: 529, endPoint y: 306, distance: 33.0
click at [541, 276] on label "Floor loaded" at bounding box center [778, 279] width 489 height 21
click at [0, 0] on input "Floor loaded" at bounding box center [0, 0] width 0 height 0
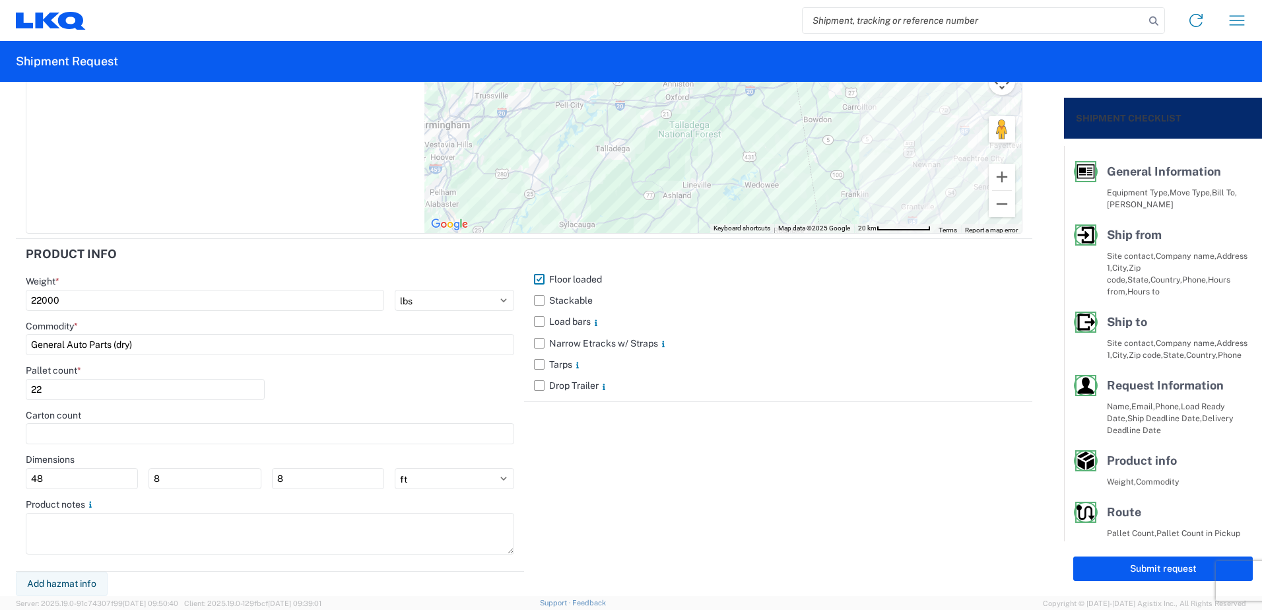
click at [528, 310] on main "Floor loaded Stackable Load bars Narrow Etracks w/ Straps Tarps Drop Trailer" at bounding box center [778, 333] width 508 height 128
click at [534, 306] on label "Stackable" at bounding box center [778, 300] width 489 height 21
click at [0, 0] on input "Stackable" at bounding box center [0, 0] width 0 height 0
click at [534, 317] on label "Load bars" at bounding box center [778, 321] width 489 height 21
click at [0, 0] on input "Load bars" at bounding box center [0, 0] width 0 height 0
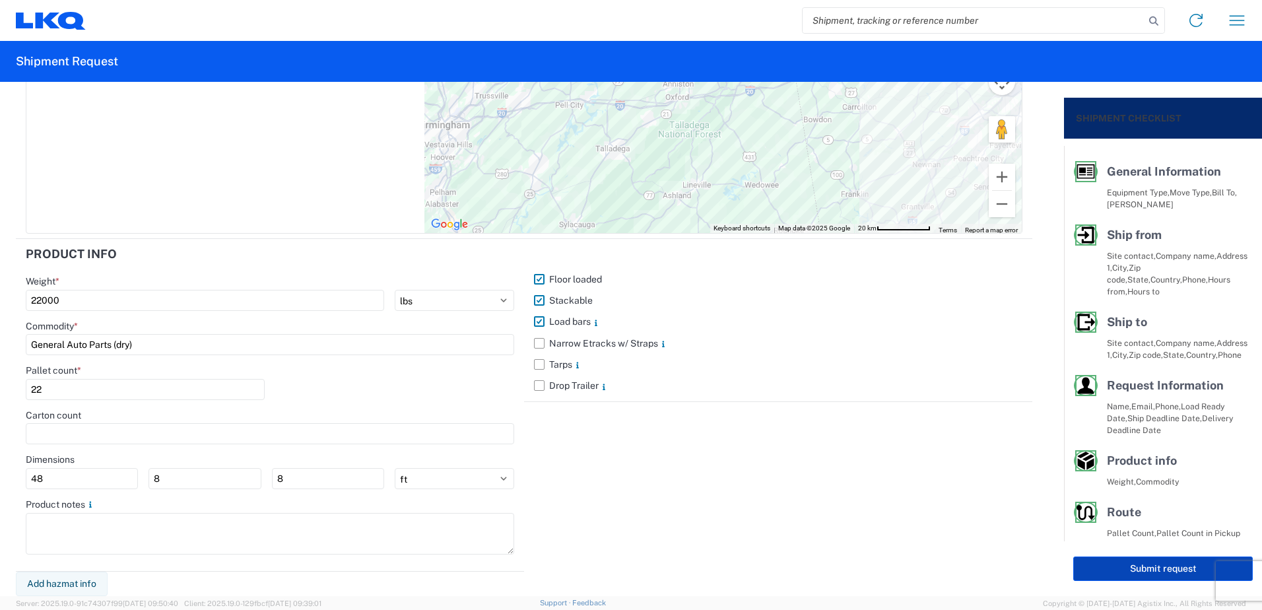
click at [1151, 574] on button "Submit request" at bounding box center [1163, 569] width 180 height 24
select select "AL"
select select "US"
select select "GA"
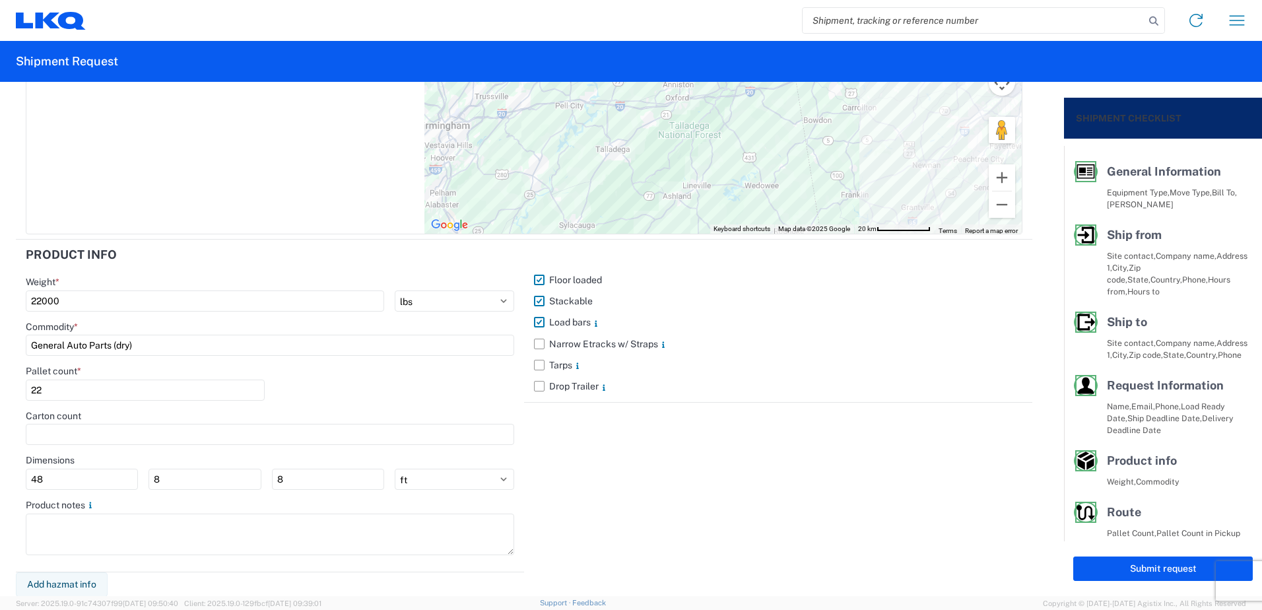
select select "US"
